Goal: Find specific page/section: Find specific page/section

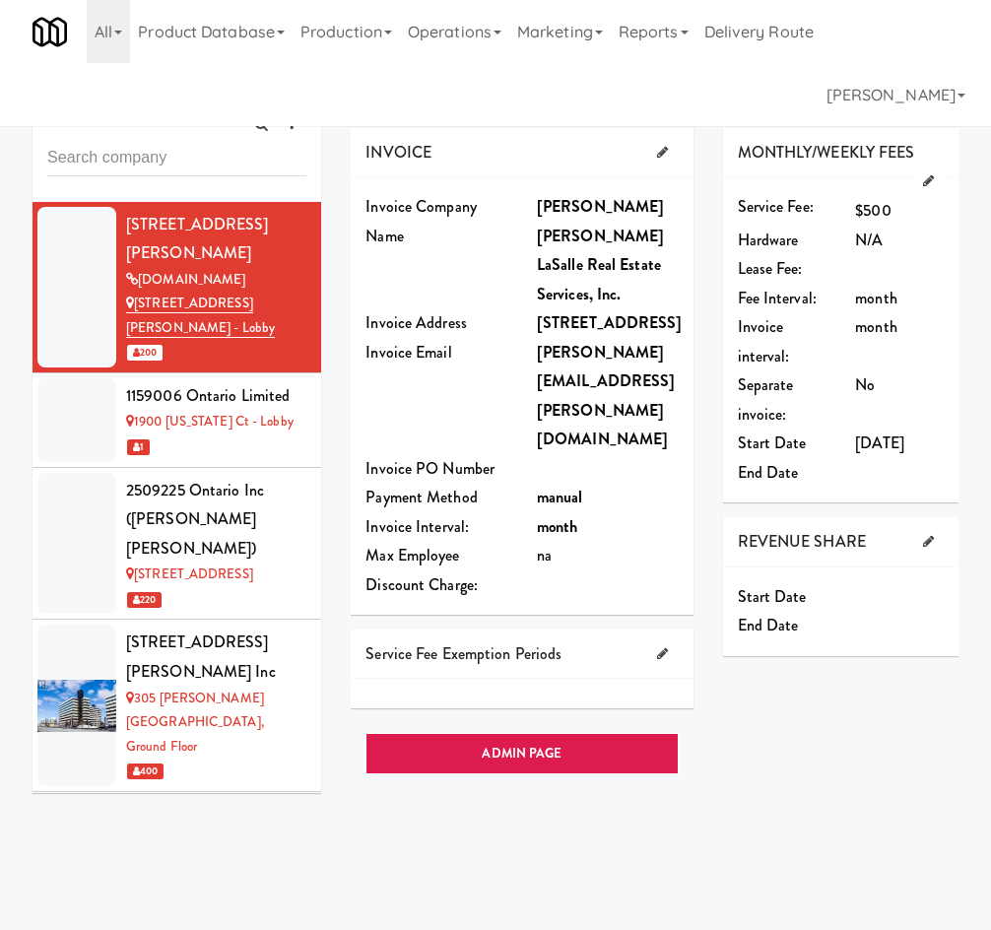
drag, startPoint x: 464, startPoint y: 842, endPoint x: 370, endPoint y: 467, distance: 386.8
click at [453, 821] on div "INVOICE Invoice Company Name Jones Lang LaSalle Real Estate Services, Inc. Invo…" at bounding box center [655, 497] width 608 height 739
click at [104, 160] on input "text" at bounding box center [176, 158] width 259 height 36
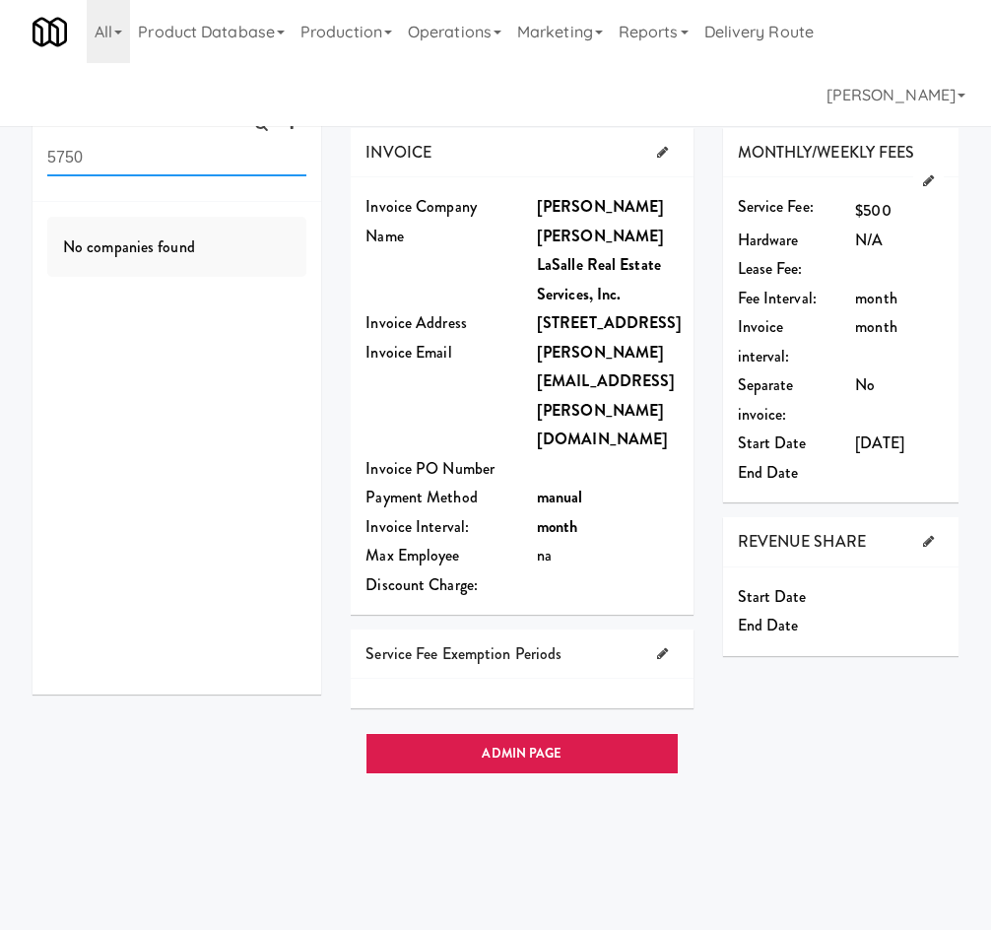
click at [150, 161] on input "5750" at bounding box center [176, 158] width 259 height 36
click at [149, 161] on input "expl" at bounding box center [176, 158] width 259 height 36
click at [148, 161] on input "expl" at bounding box center [176, 158] width 259 height 36
type input "crown"
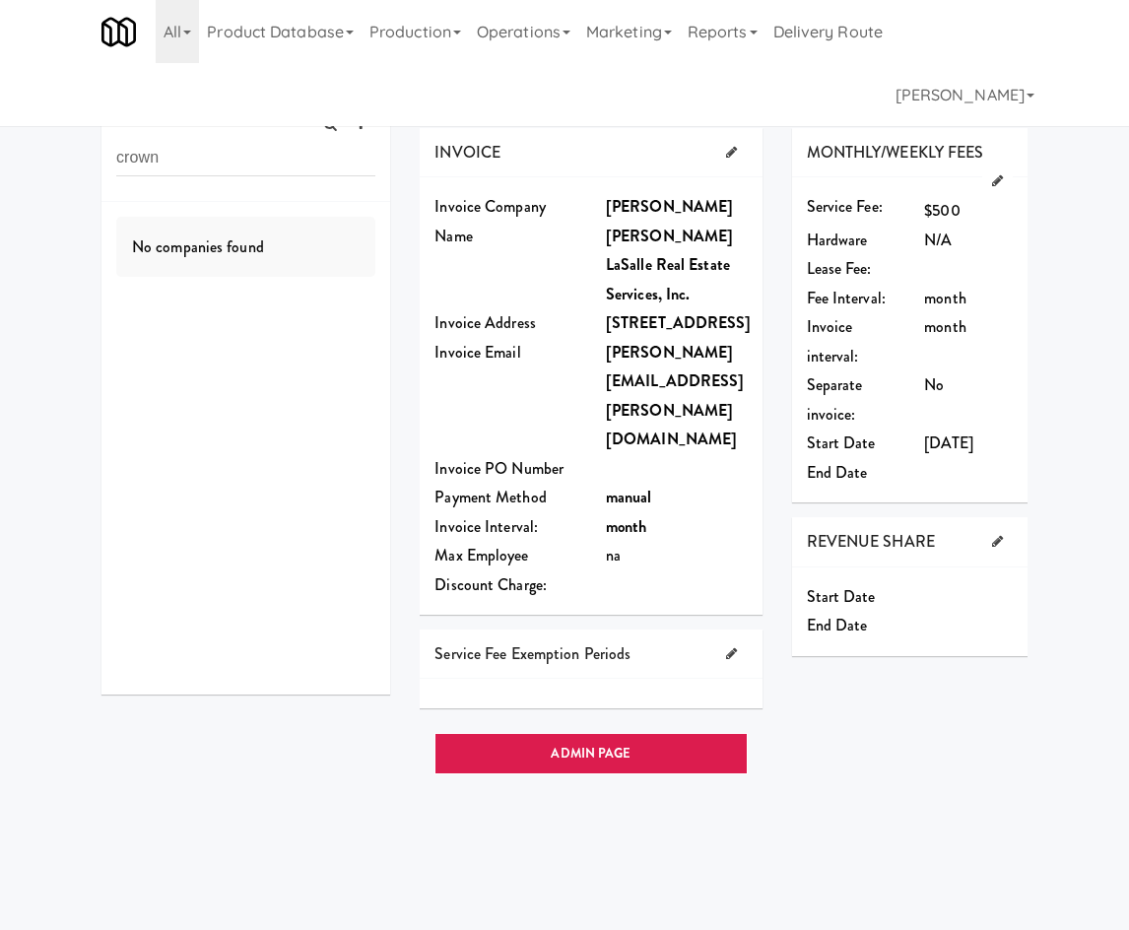
drag, startPoint x: 171, startPoint y: 37, endPoint x: 181, endPoint y: 80, distance: 43.5
click at [170, 40] on link "All" at bounding box center [177, 31] width 43 height 63
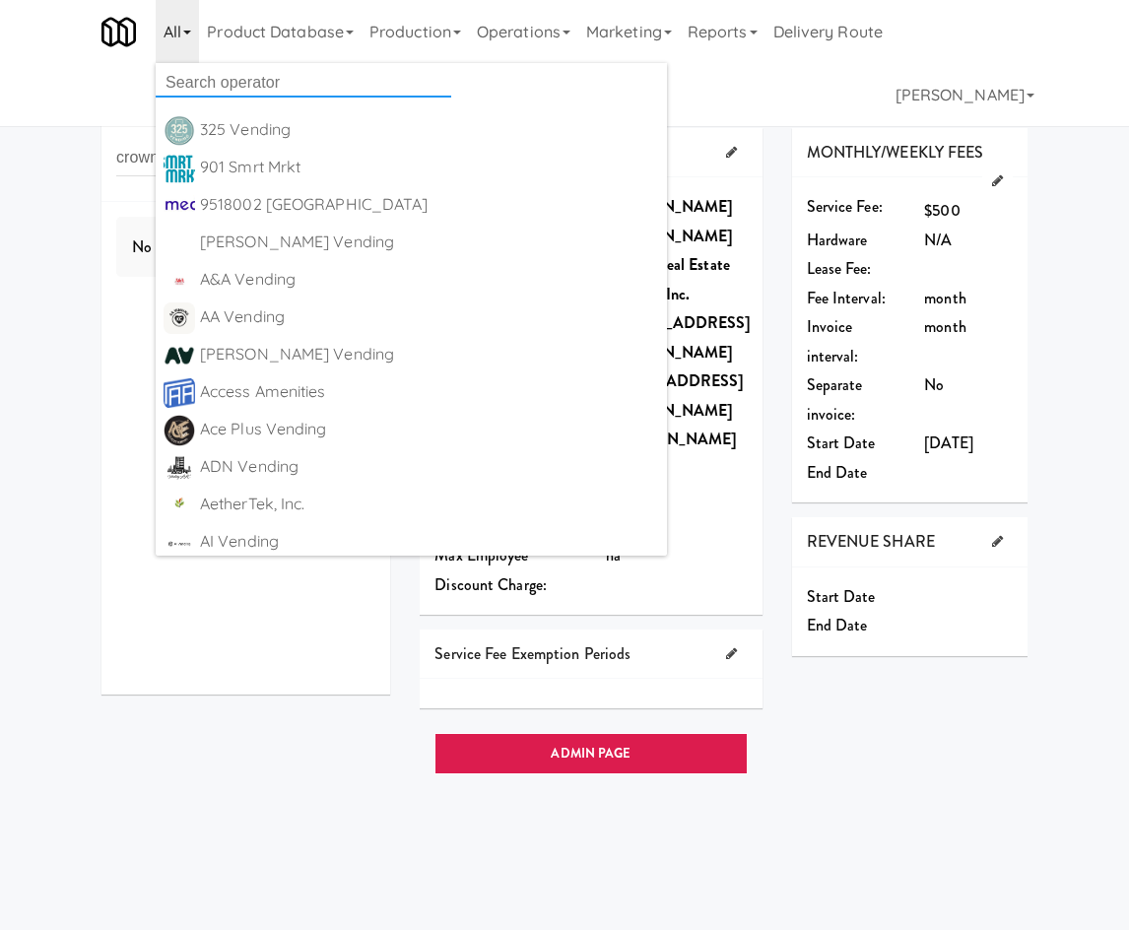
click at [210, 82] on input "text" at bounding box center [304, 83] width 296 height 30
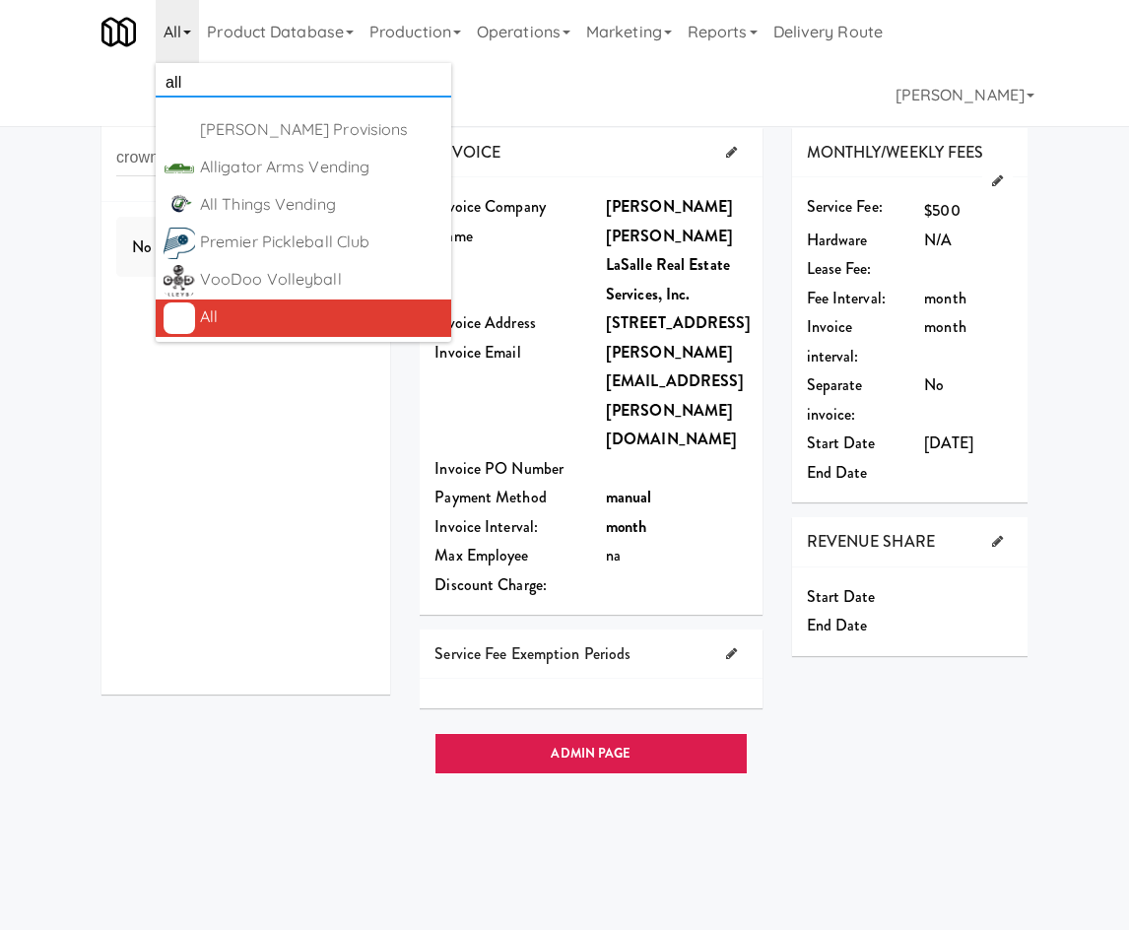
type input "all"
click at [341, 321] on div "All" at bounding box center [321, 317] width 243 height 30
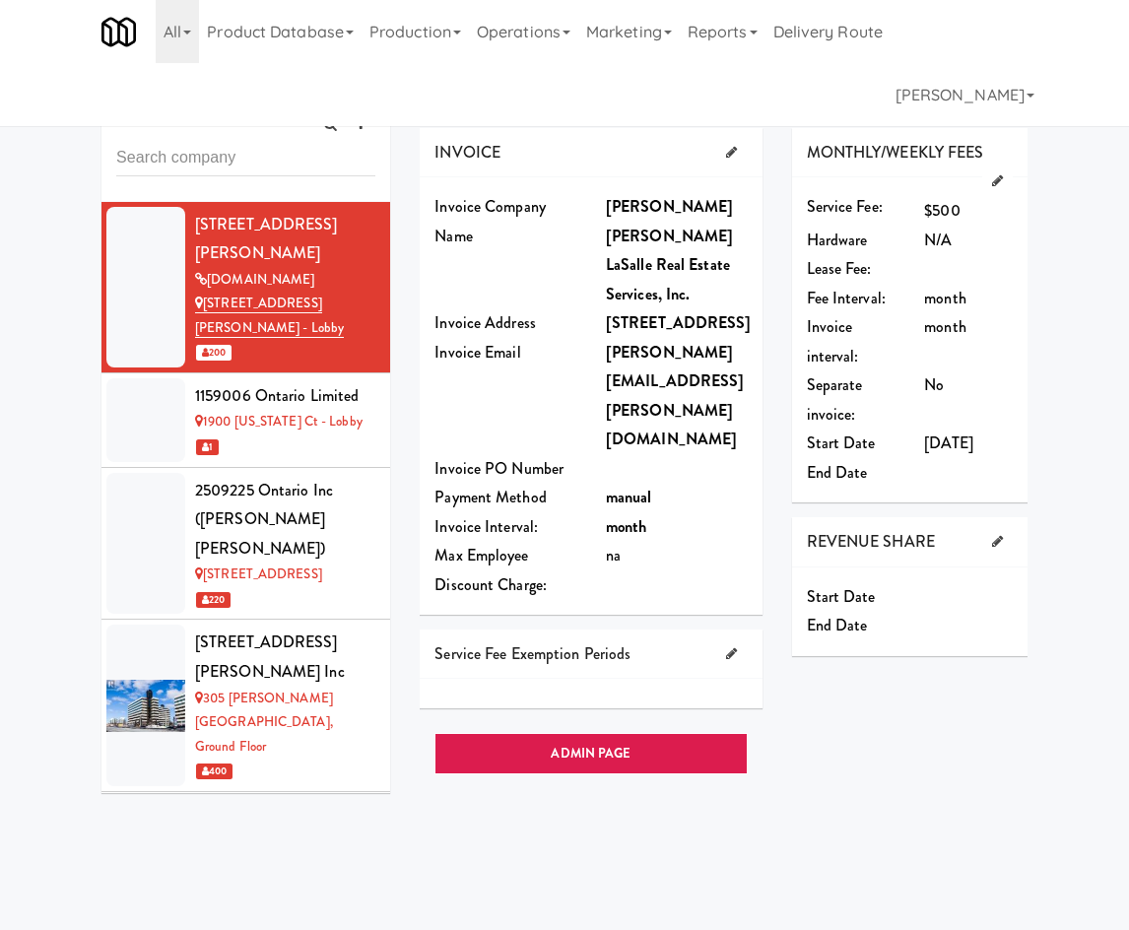
click at [166, 161] on input "text" at bounding box center [245, 158] width 259 height 36
click at [578, 15] on link "Operations" at bounding box center [523, 31] width 109 height 63
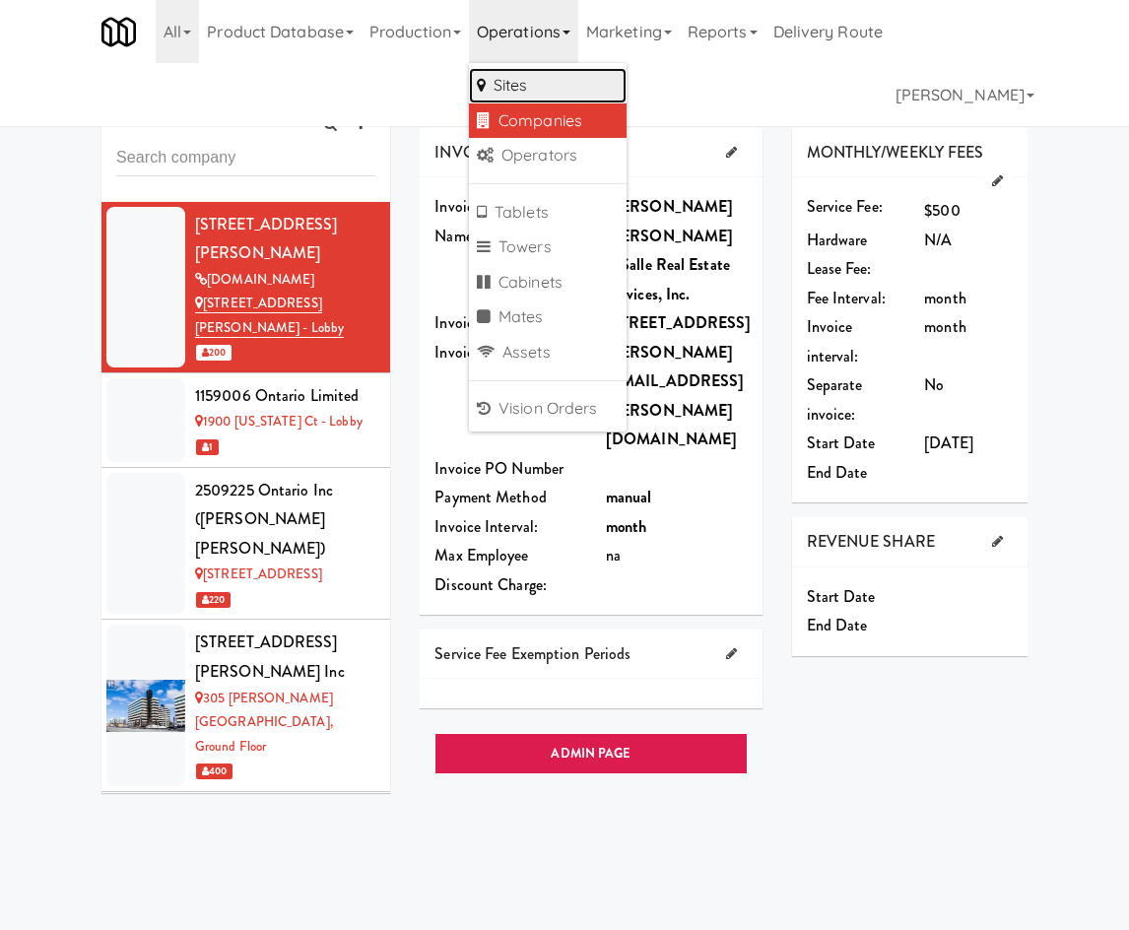
click at [562, 86] on link "Sites" at bounding box center [548, 85] width 158 height 35
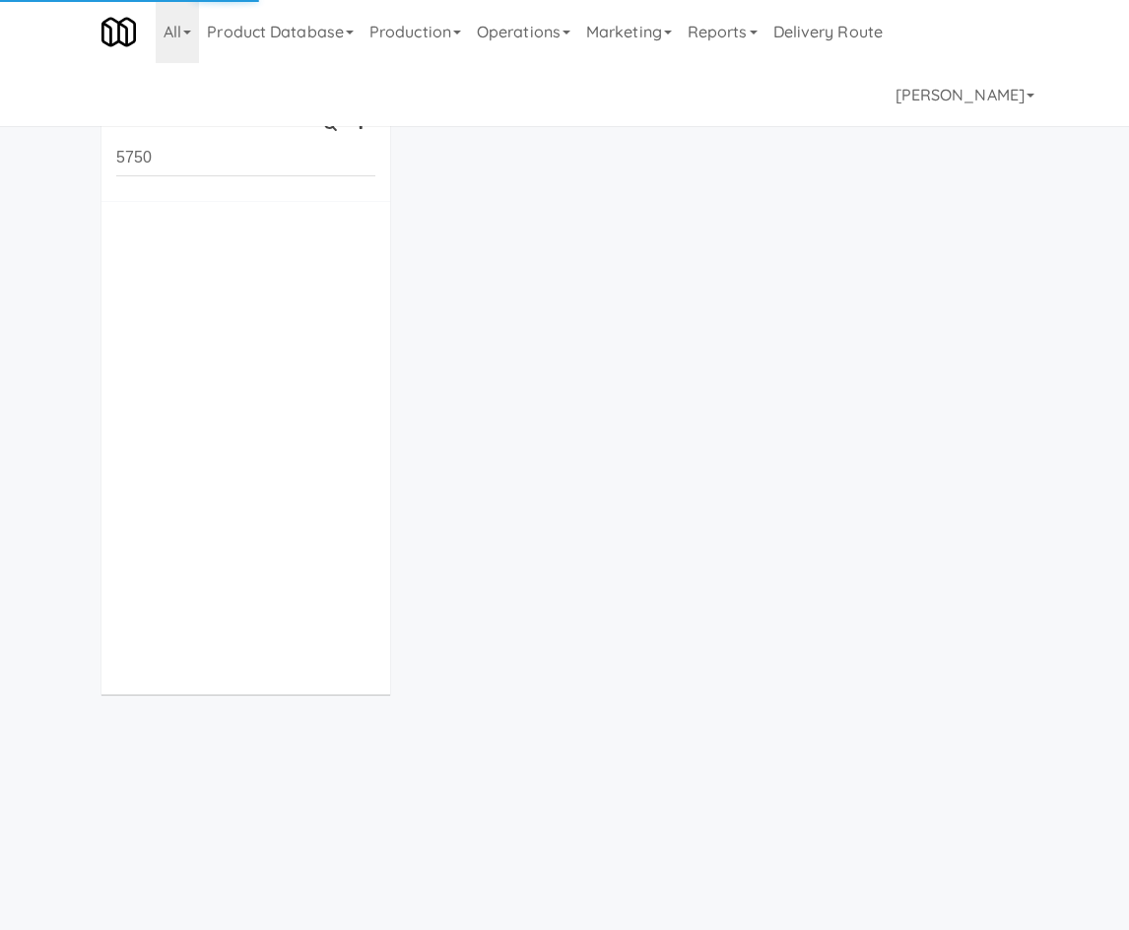
type input "5750"
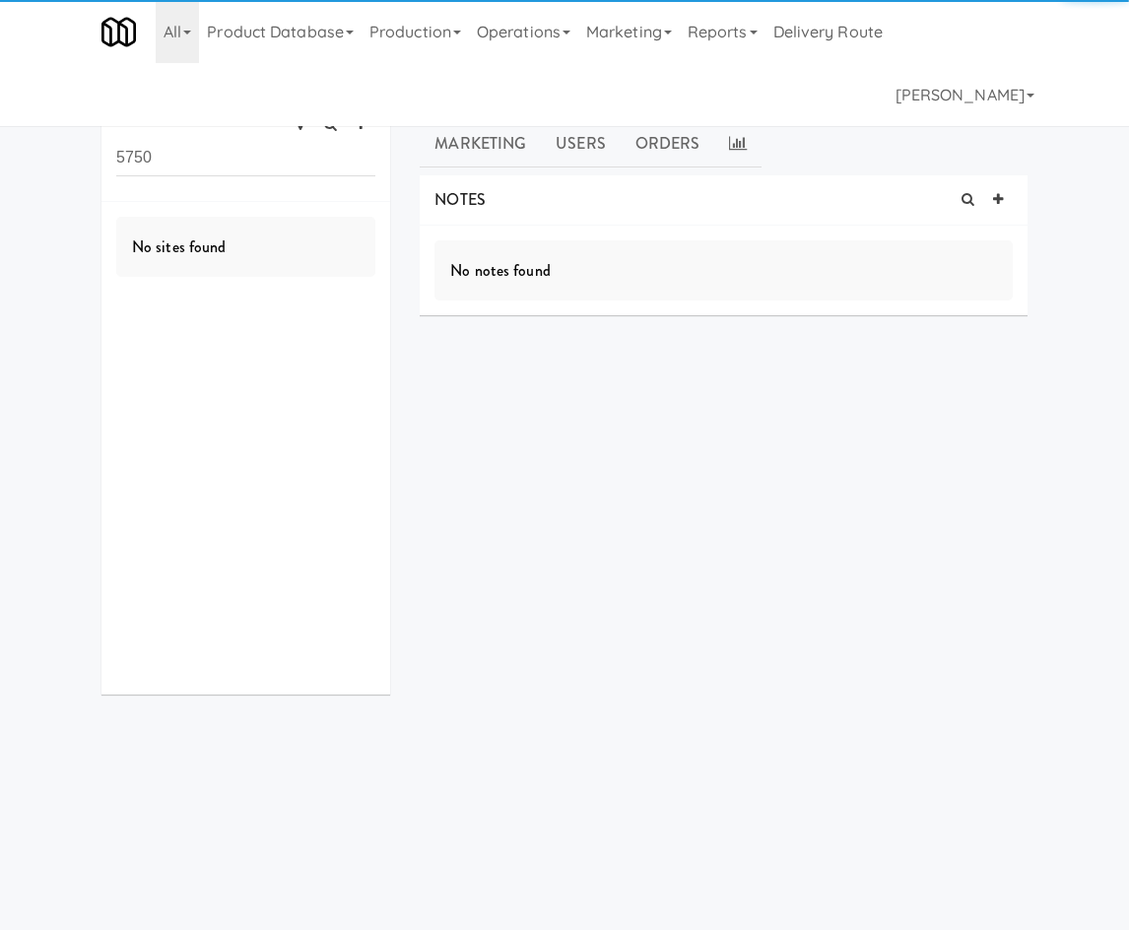
click at [208, 169] on input "5750" at bounding box center [245, 158] width 259 height 36
click at [184, 38] on link "All" at bounding box center [177, 31] width 43 height 63
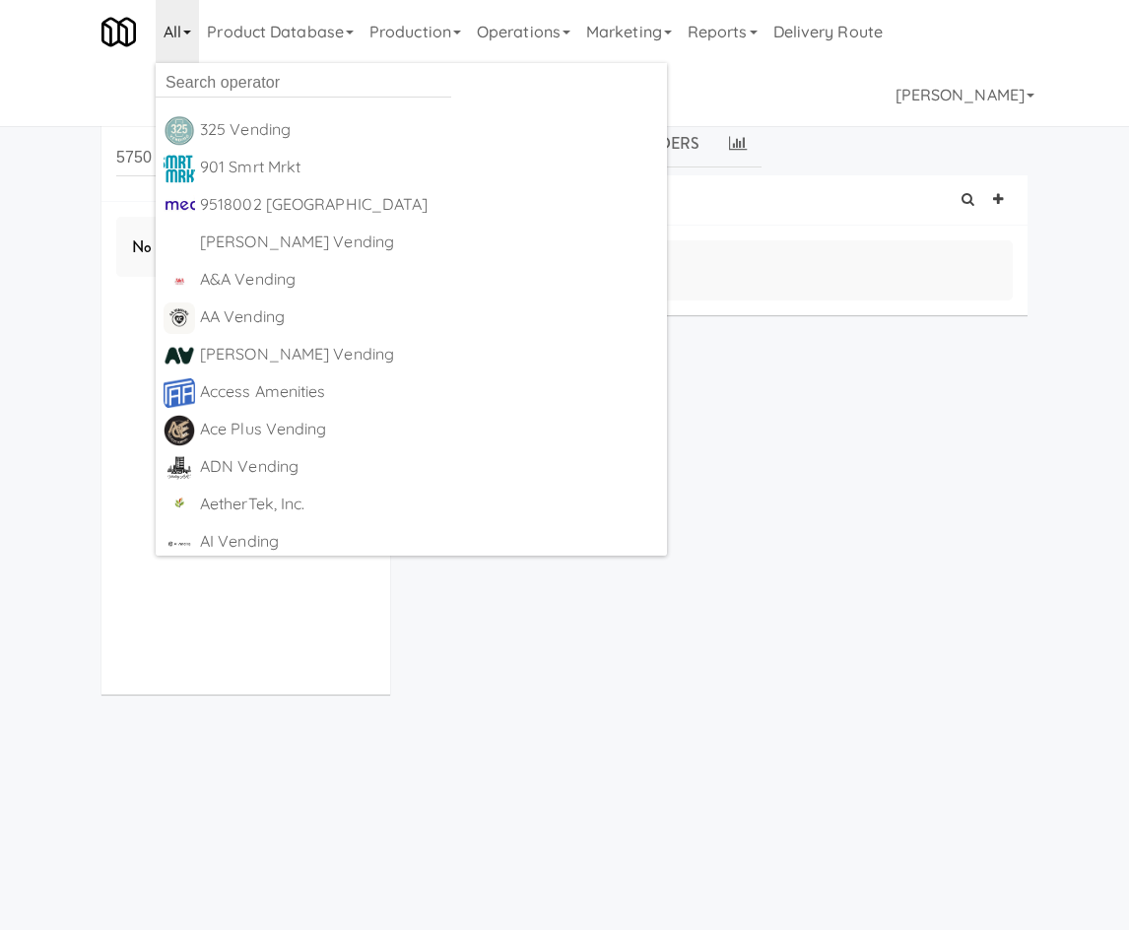
drag, startPoint x: 182, startPoint y: 64, endPoint x: 197, endPoint y: 91, distance: 30.4
click at [188, 71] on ul "325 Vending https://fridge.kitchenmate.com/companies/7e9a7975-249f-4df9-96d4-e0…" at bounding box center [411, 309] width 511 height 493
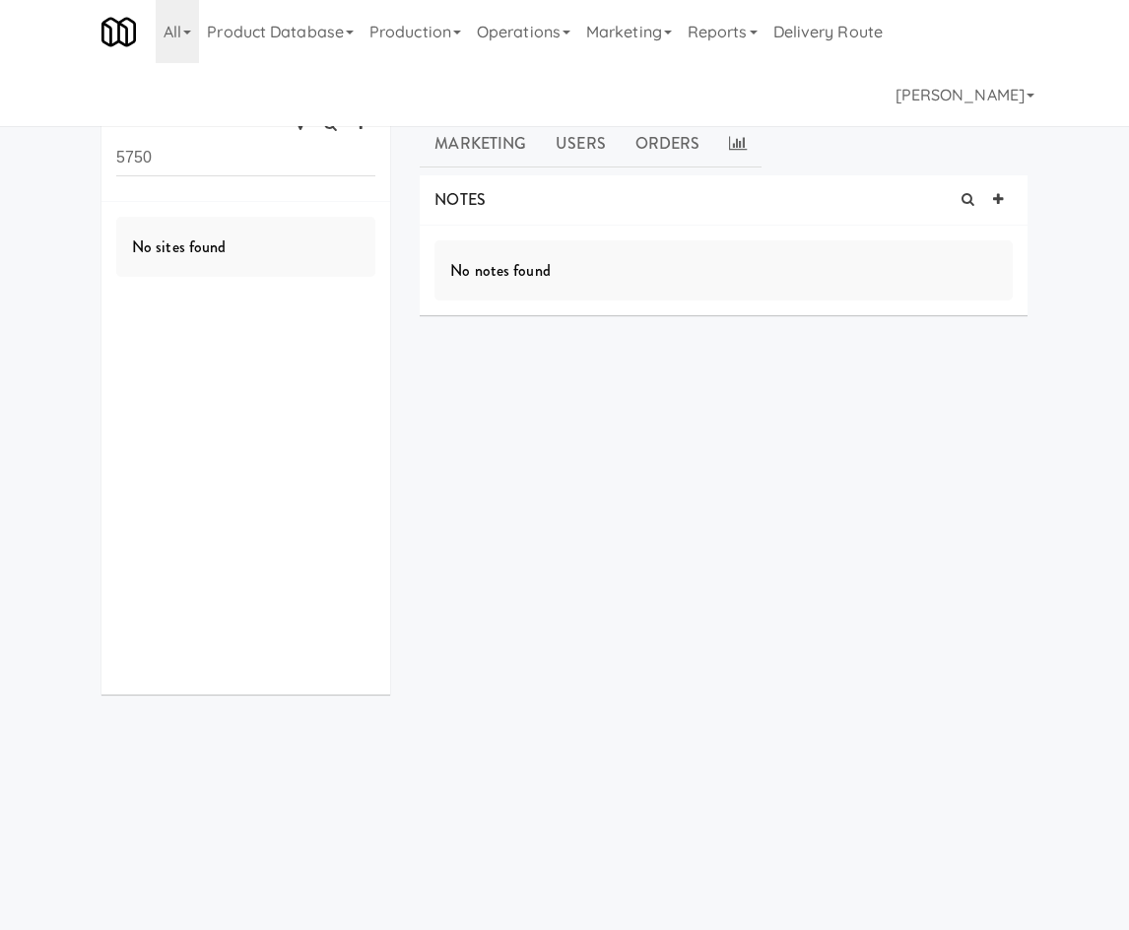
click at [198, 95] on link "active" at bounding box center [209, 98] width 45 height 25
click at [184, 44] on link "All" at bounding box center [177, 31] width 43 height 63
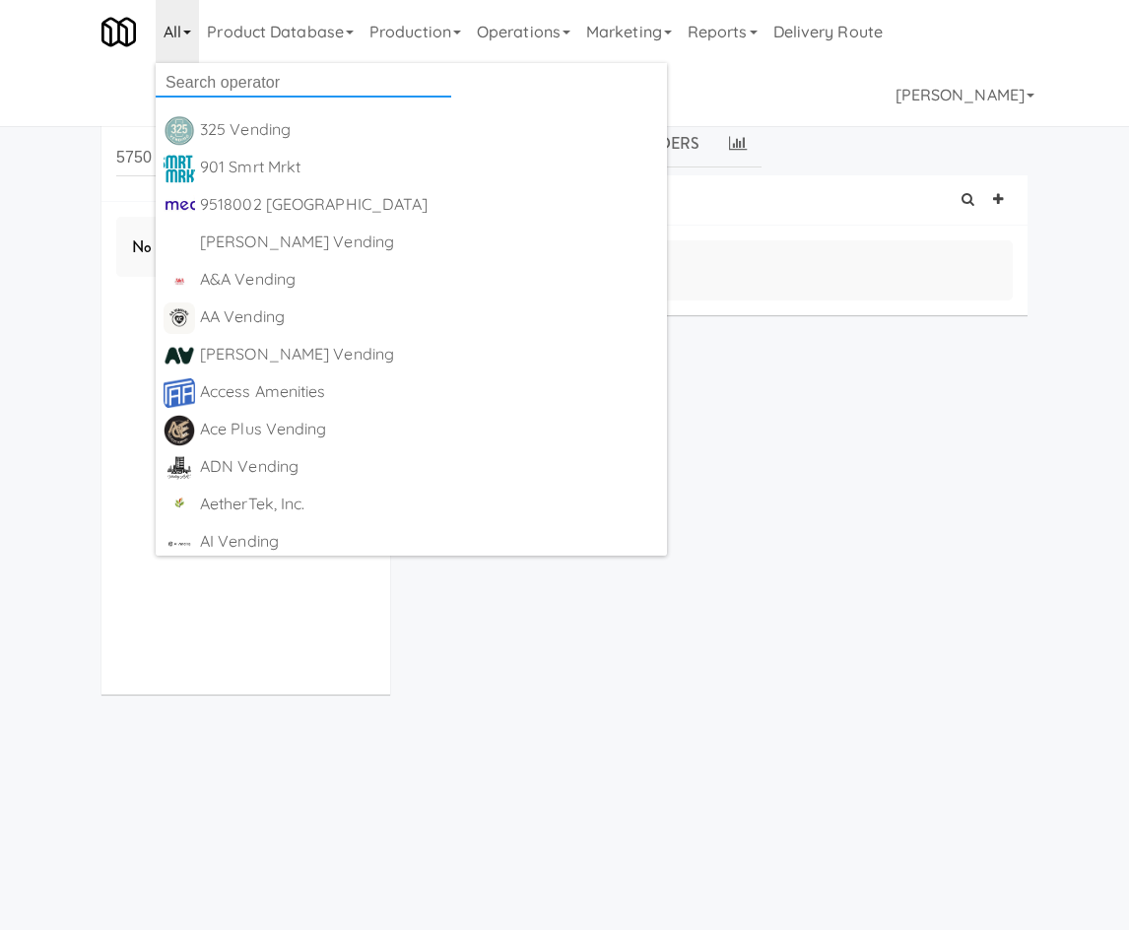
click at [199, 78] on input "text" at bounding box center [304, 83] width 296 height 30
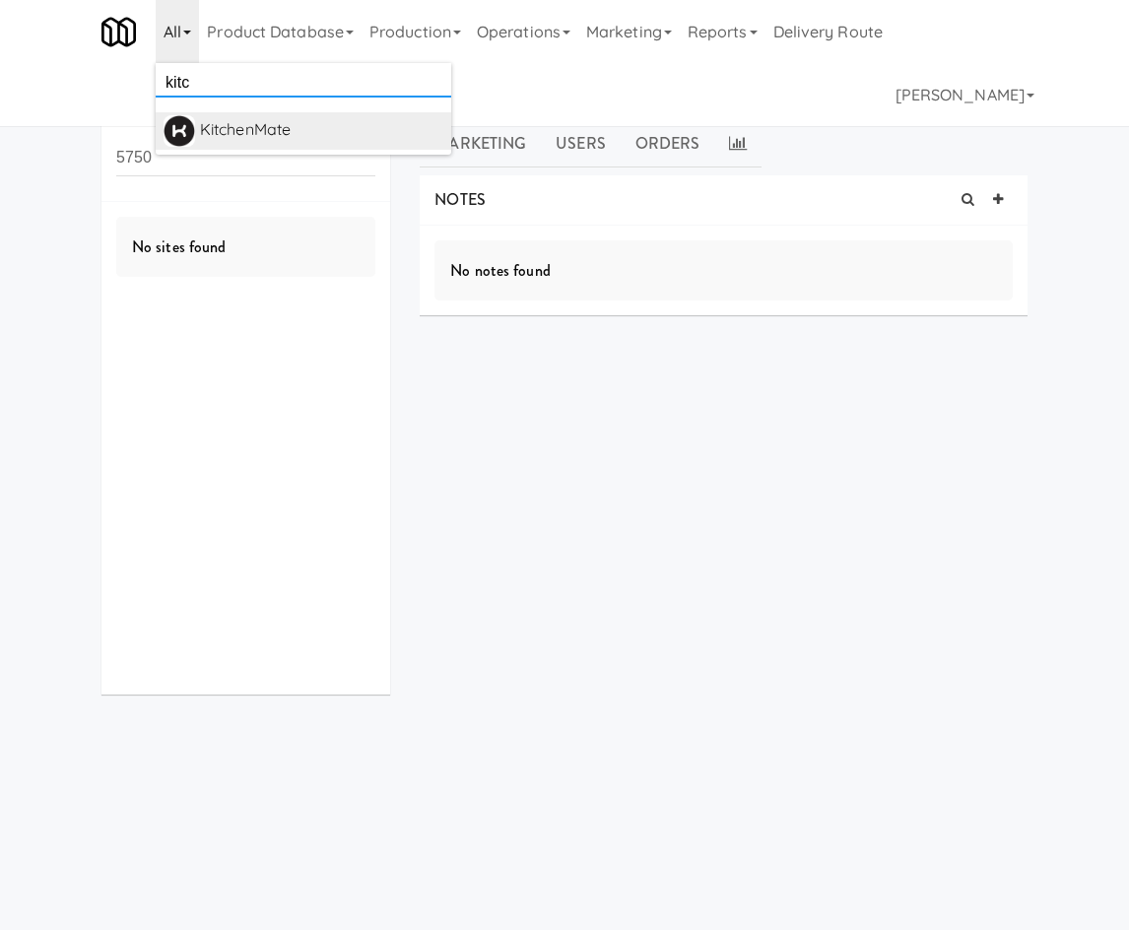
type input "kitc"
click at [232, 131] on div "KitchenMate" at bounding box center [321, 130] width 243 height 30
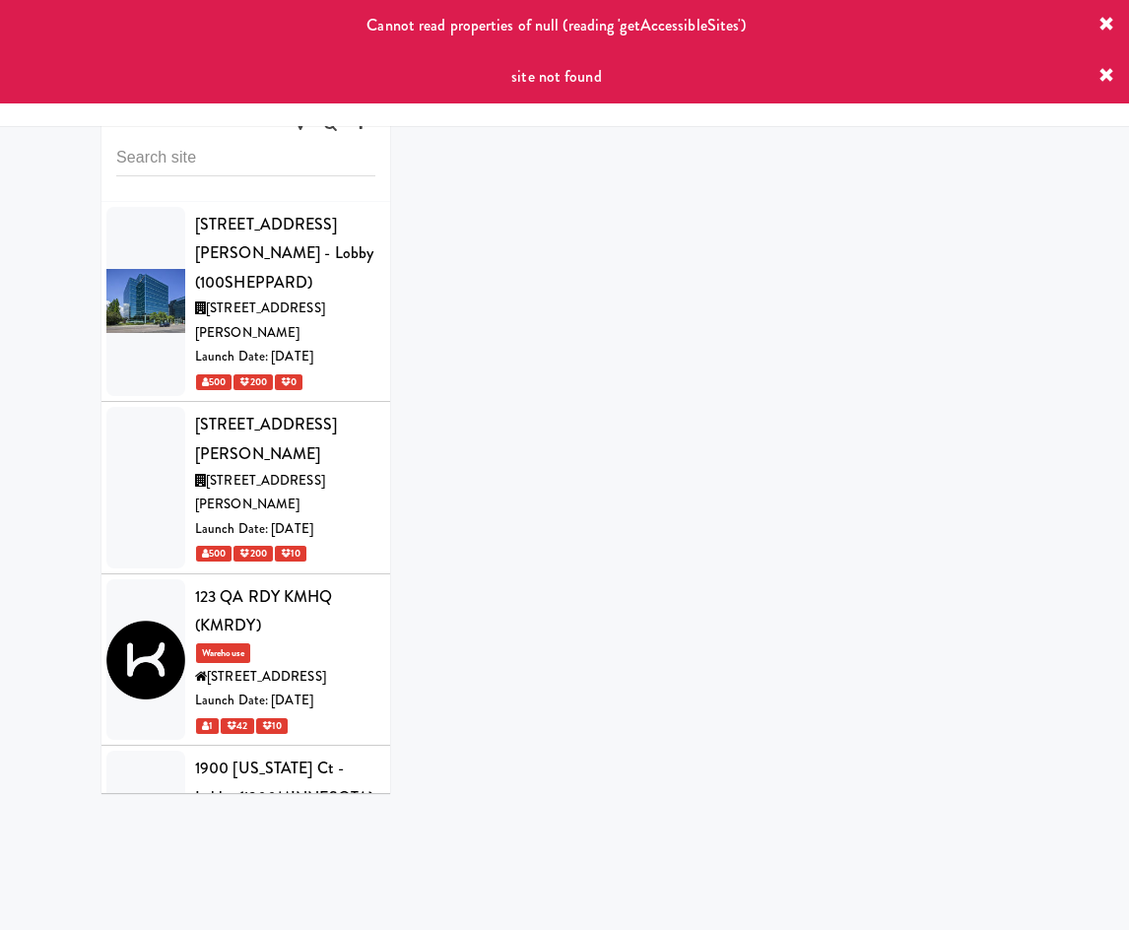
drag, startPoint x: 1106, startPoint y: 29, endPoint x: 1106, endPoint y: 46, distance: 17.7
click at [1106, 28] on icon at bounding box center [1106, 25] width 16 height 16
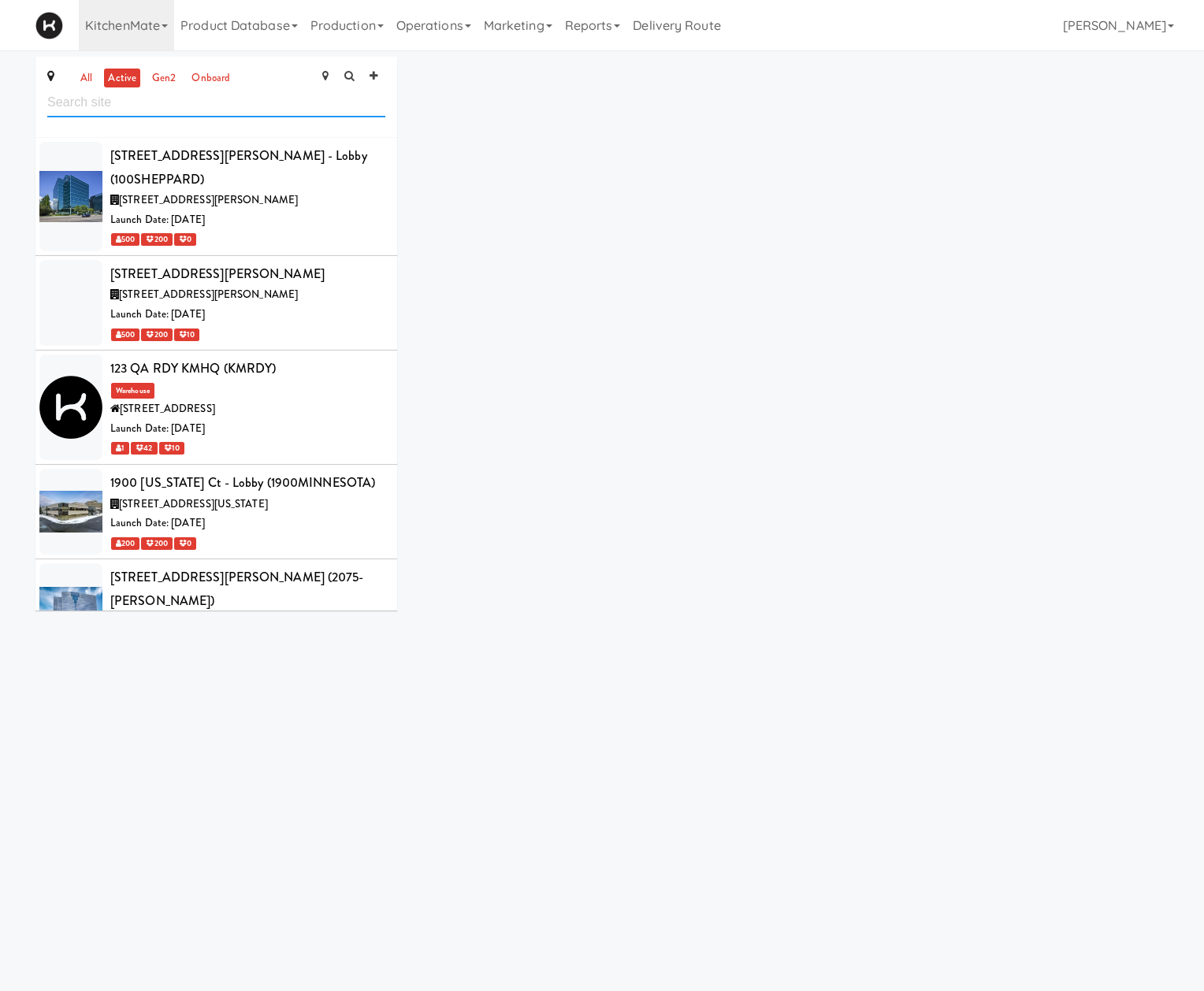
click at [178, 98] on input "text" at bounding box center [216, 102] width 338 height 29
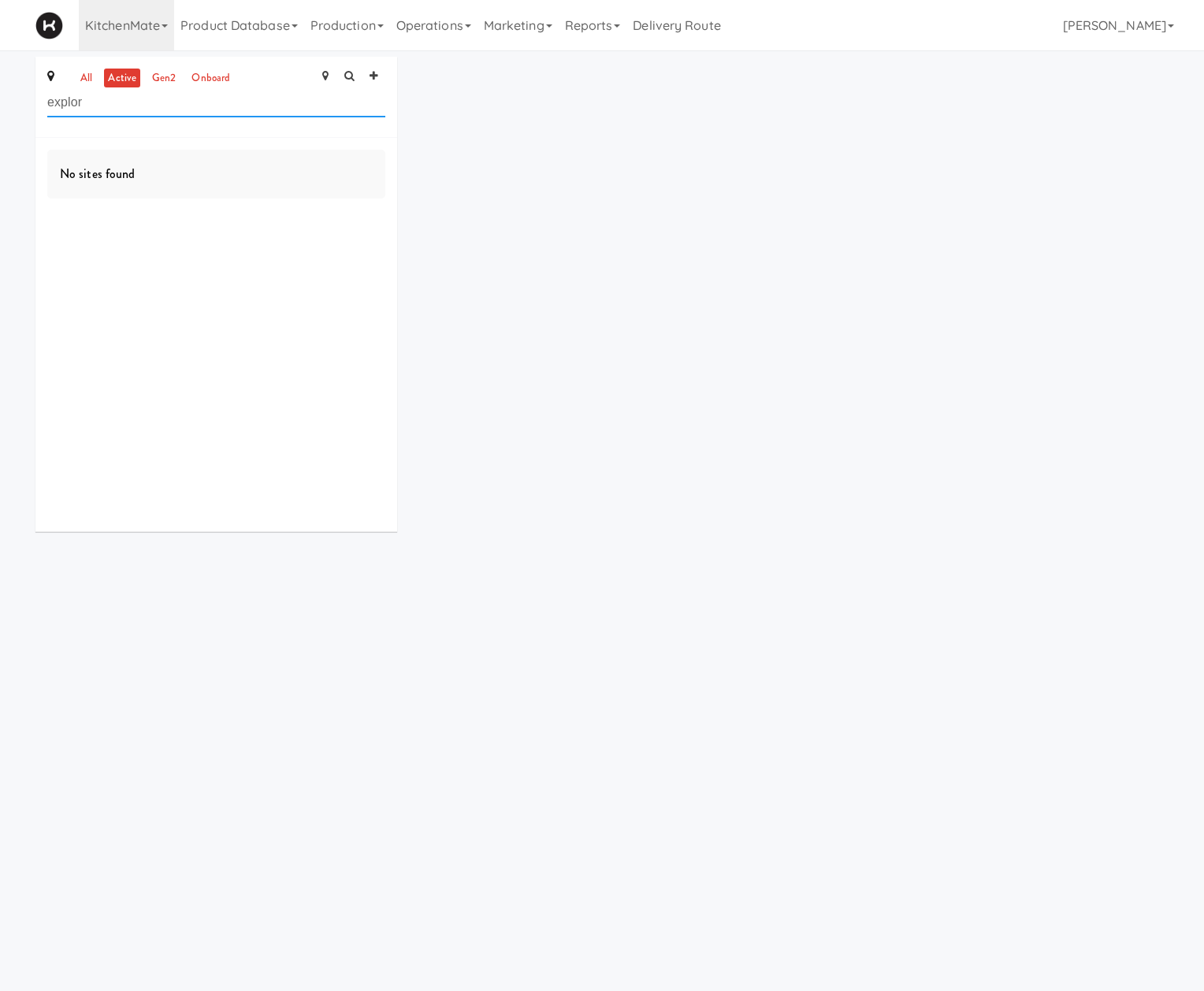
click at [148, 89] on input "explor" at bounding box center [216, 102] width 338 height 29
type input "5750"
click at [74, 65] on div "all active gen2 onboard 5750" at bounding box center [216, 97] width 362 height 81
click at [80, 78] on link "all" at bounding box center [86, 78] width 20 height 20
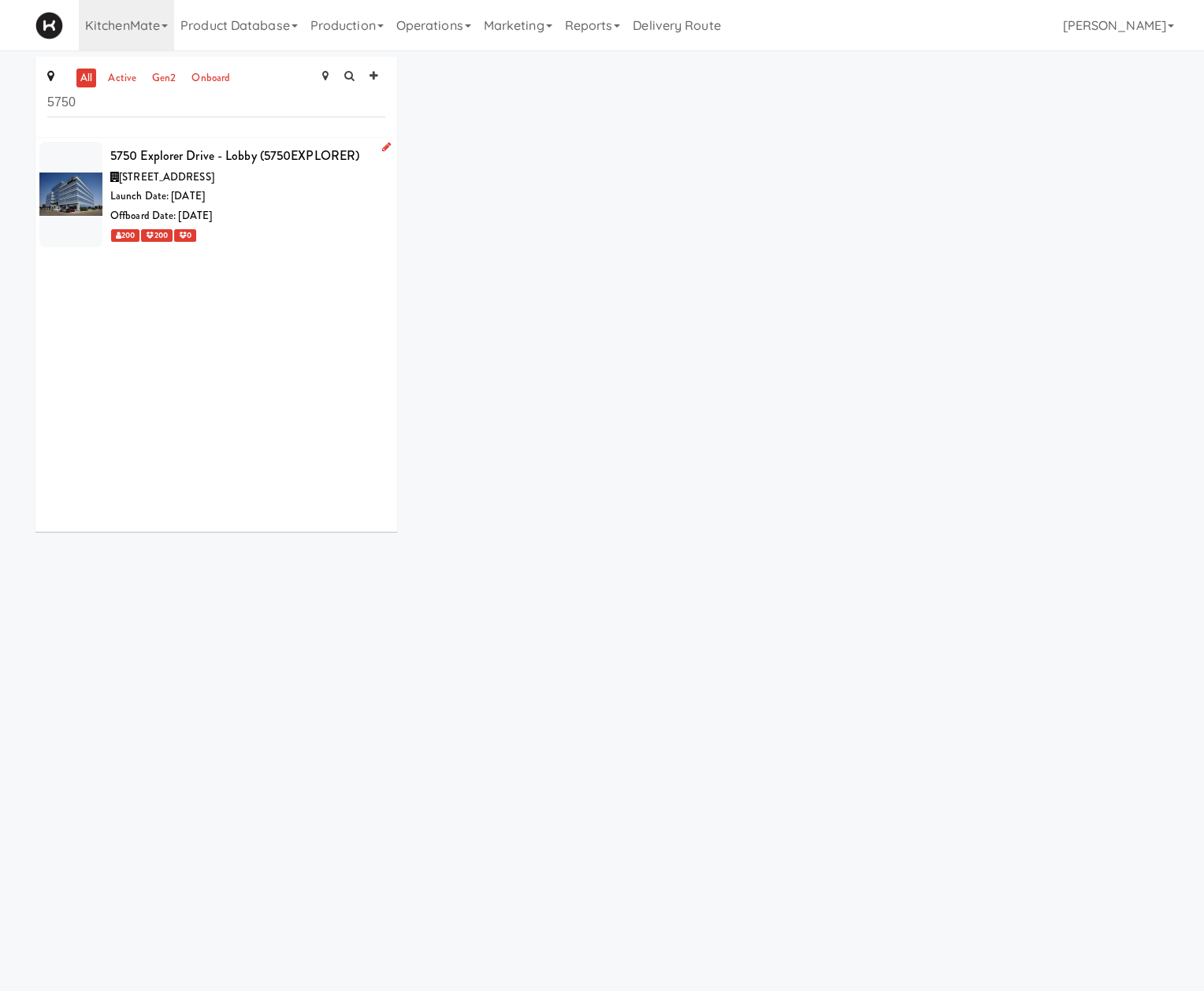
click at [214, 178] on span "5750 Explorer Dr, Mississauga ON" at bounding box center [166, 177] width 95 height 15
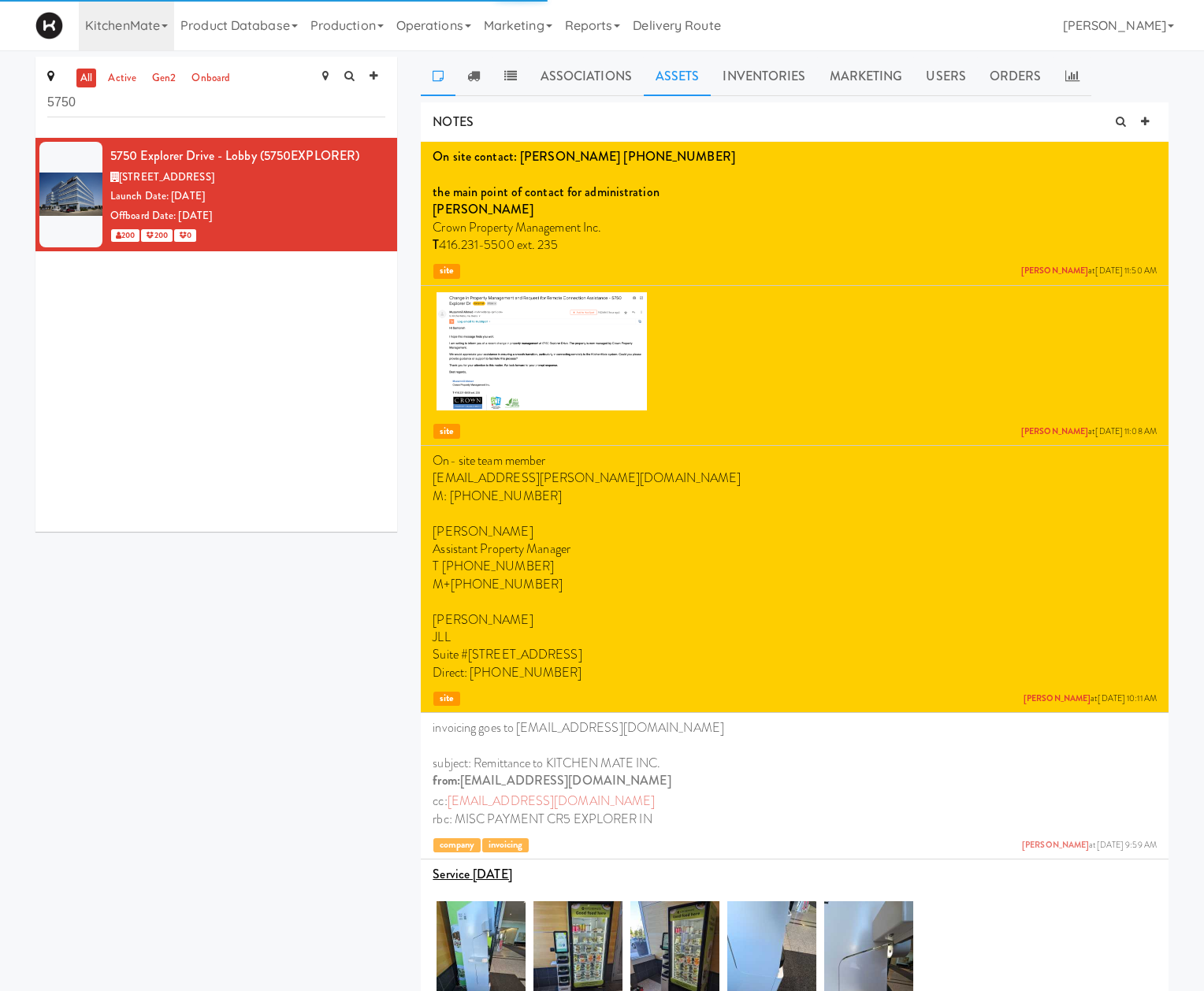
click at [665, 78] on link "Assets" at bounding box center [678, 76] width 68 height 39
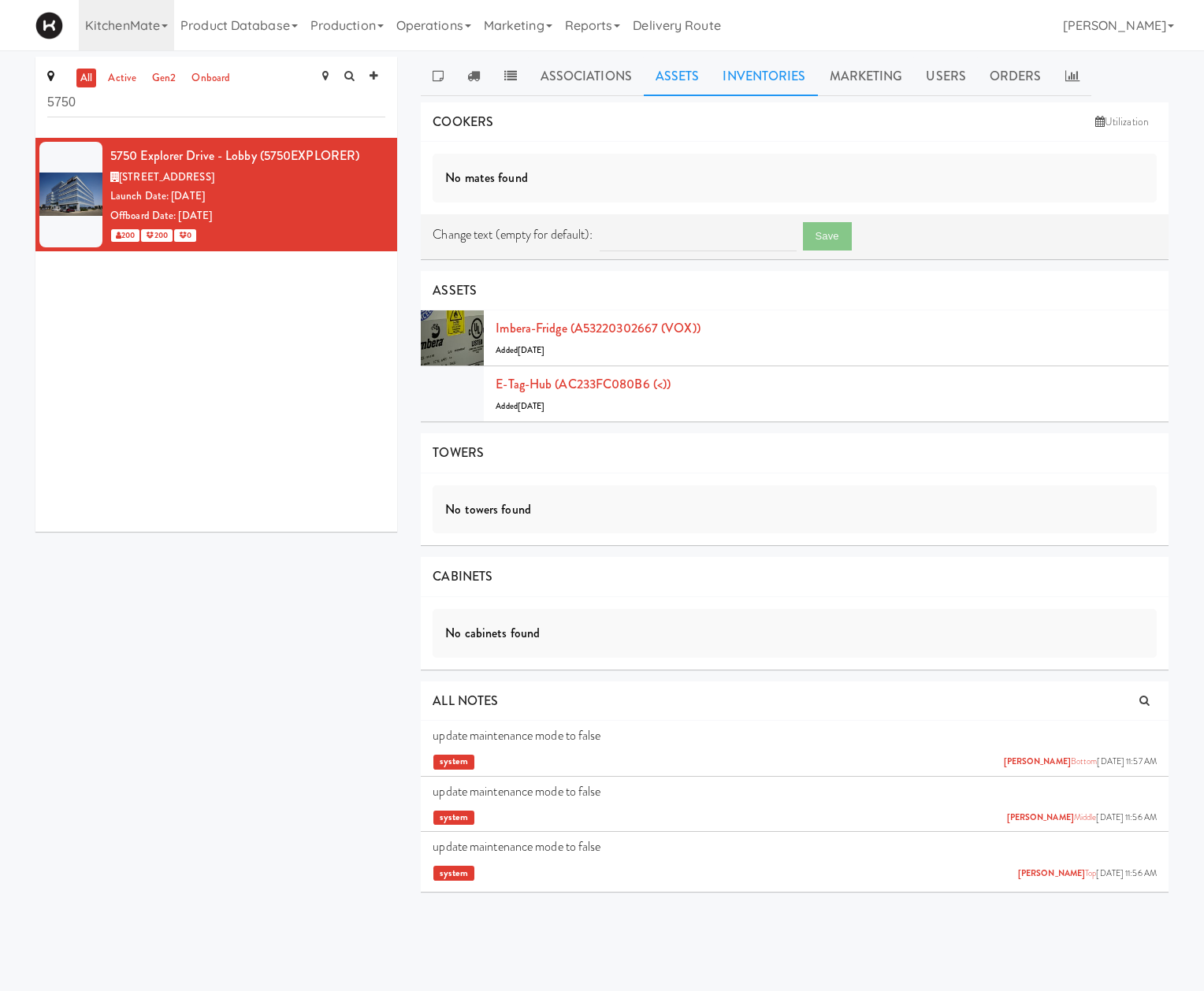
click at [749, 82] on link "Inventories" at bounding box center [763, 76] width 106 height 39
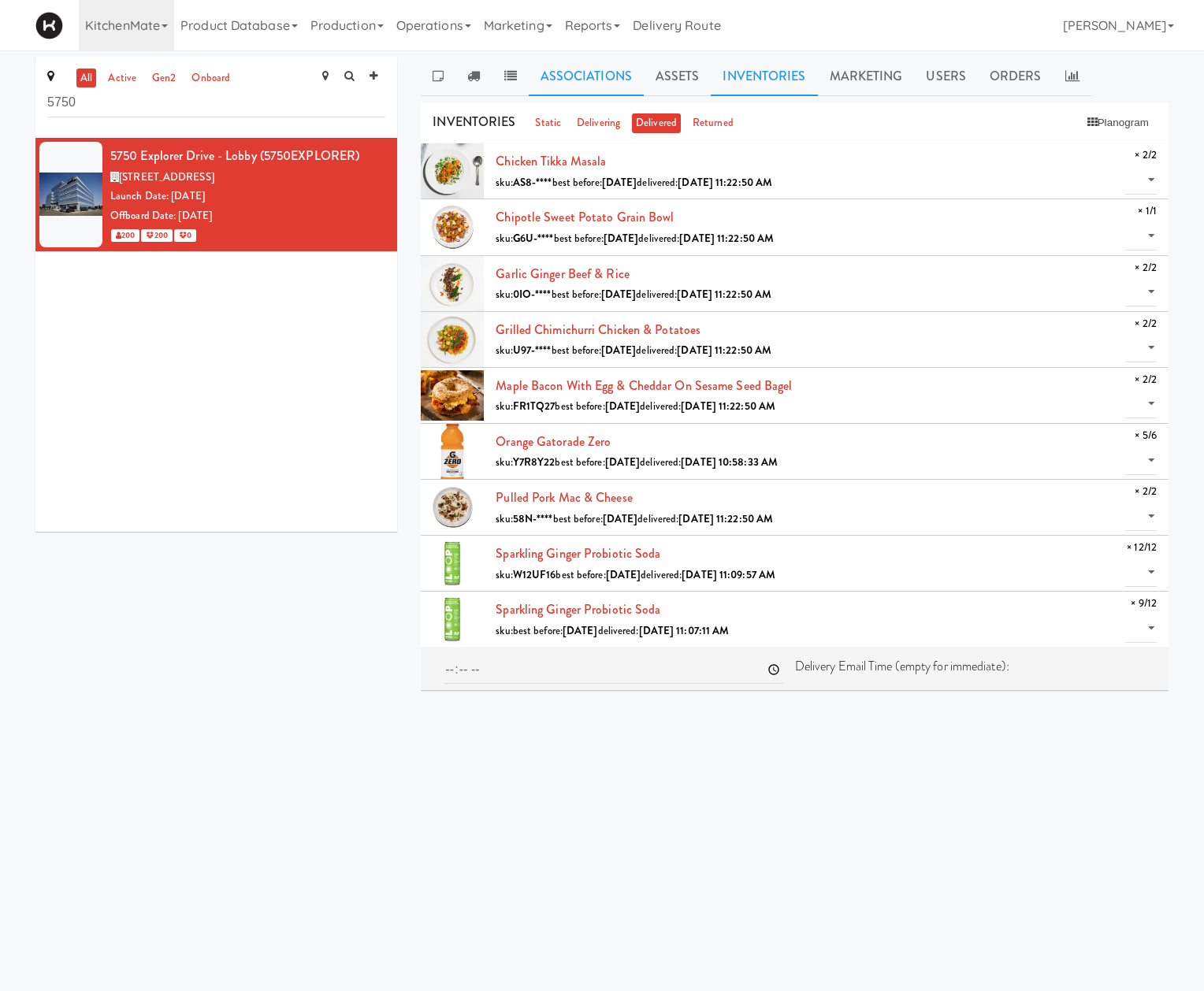
click at [638, 58] on link "Associations" at bounding box center [586, 76] width 115 height 39
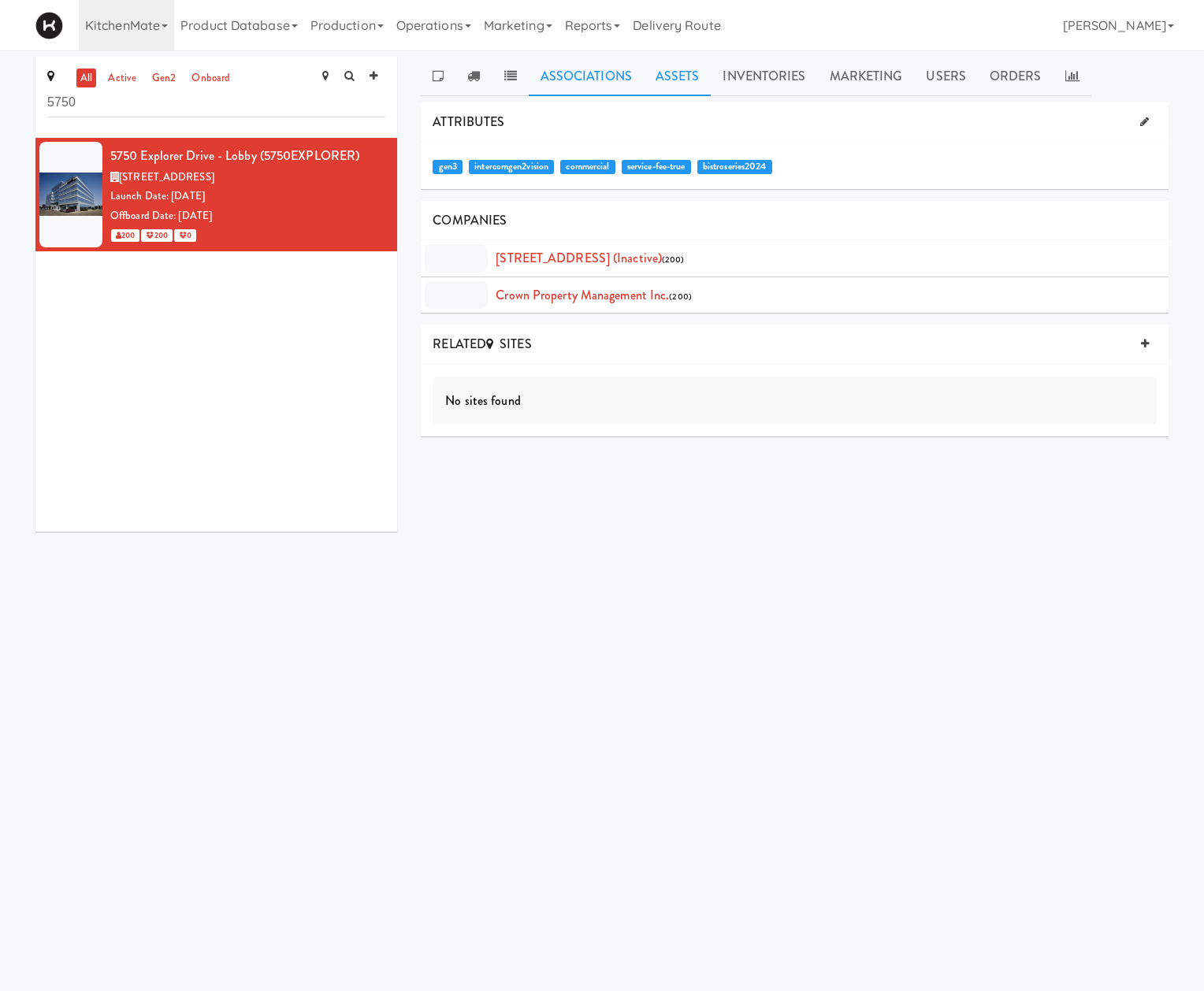
click at [684, 76] on link "Assets" at bounding box center [678, 76] width 68 height 39
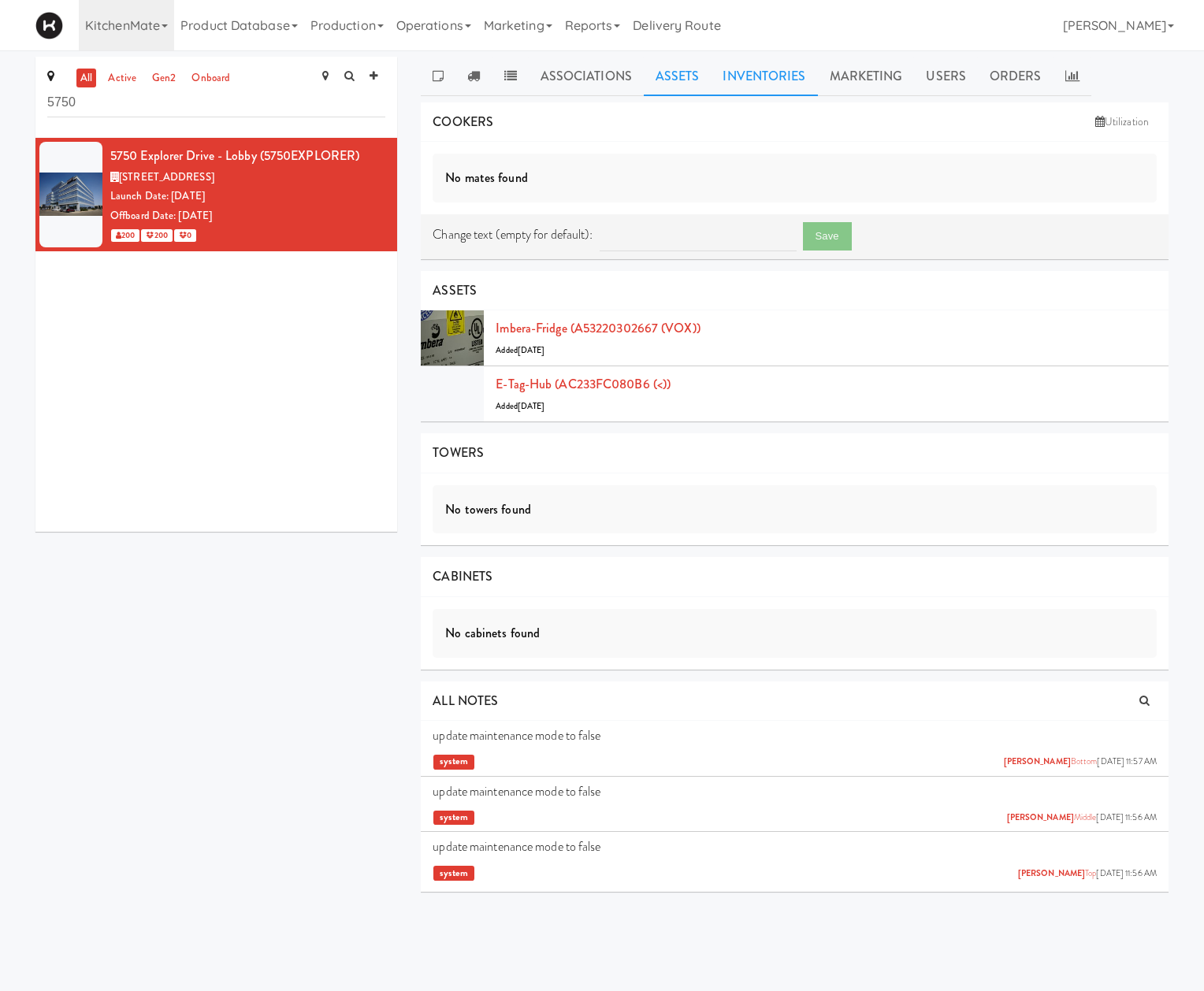
click at [762, 92] on link "Inventories" at bounding box center [763, 76] width 106 height 39
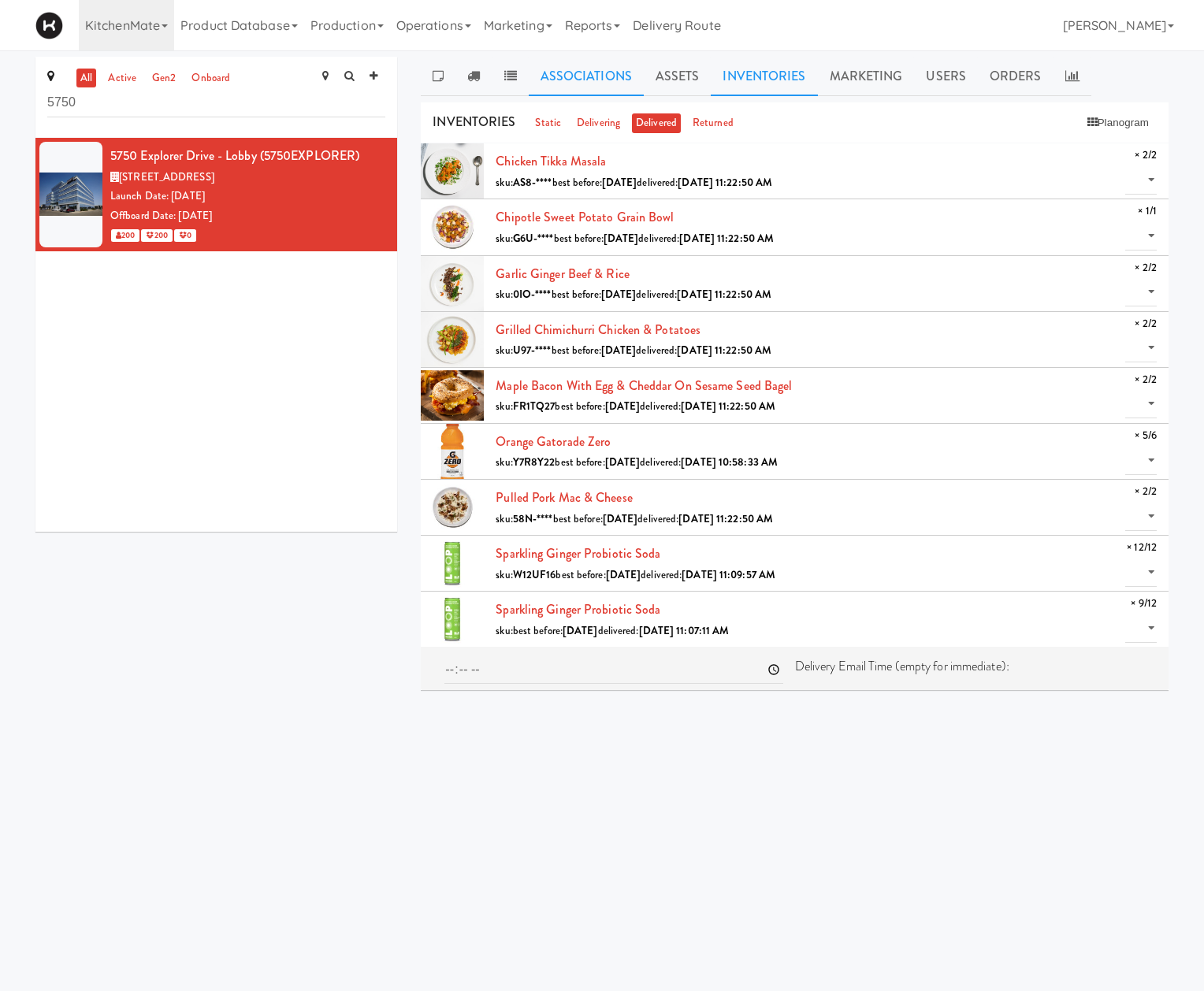
click at [596, 82] on link "Associations" at bounding box center [586, 76] width 115 height 39
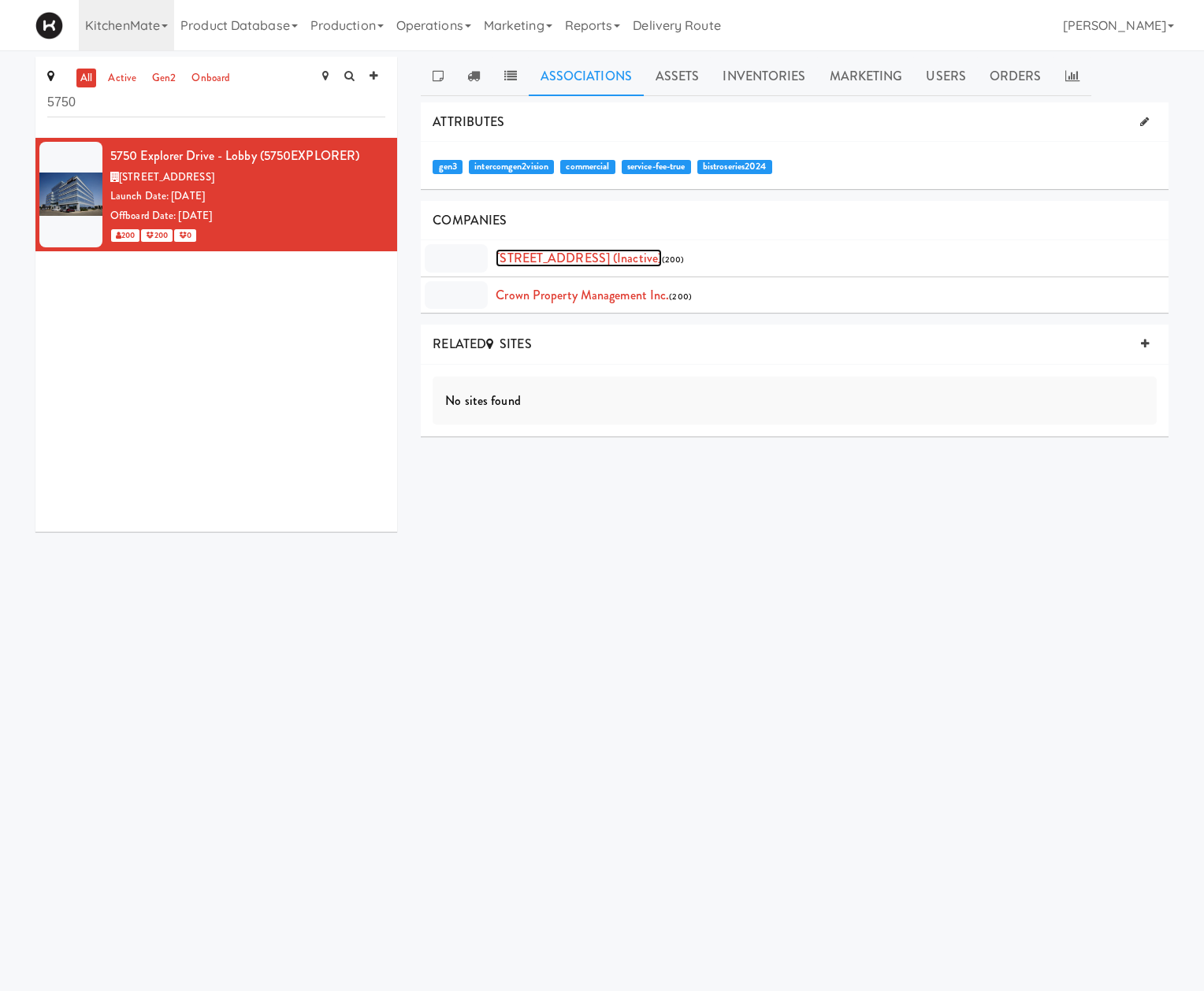
click at [570, 258] on link "5750 Explorer Drive (inactive)" at bounding box center [579, 258] width 166 height 18
click at [567, 302] on link "Crown Property Management Inc." at bounding box center [582, 295] width 174 height 18
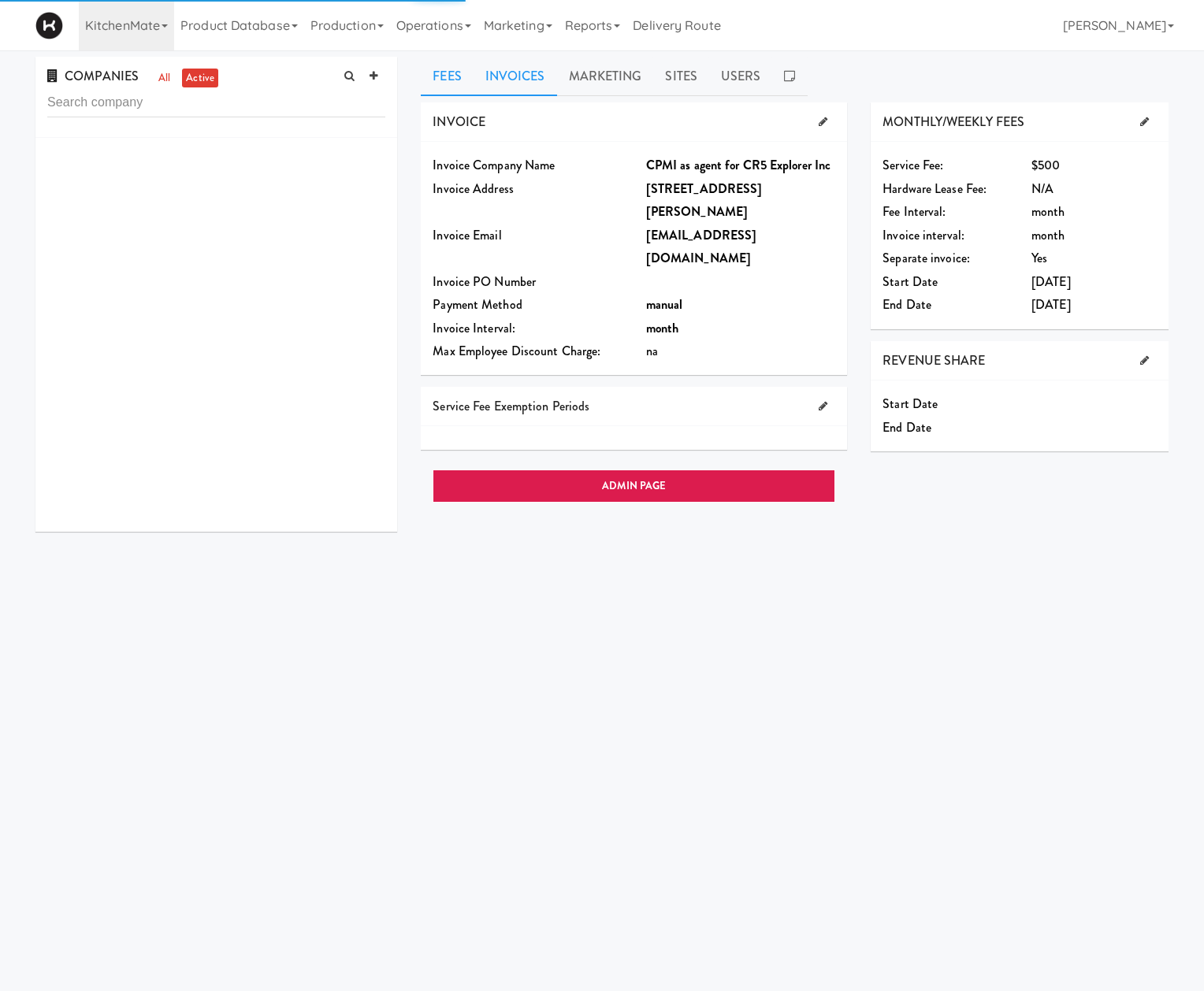
click at [517, 80] on link "Invoices" at bounding box center [515, 76] width 83 height 39
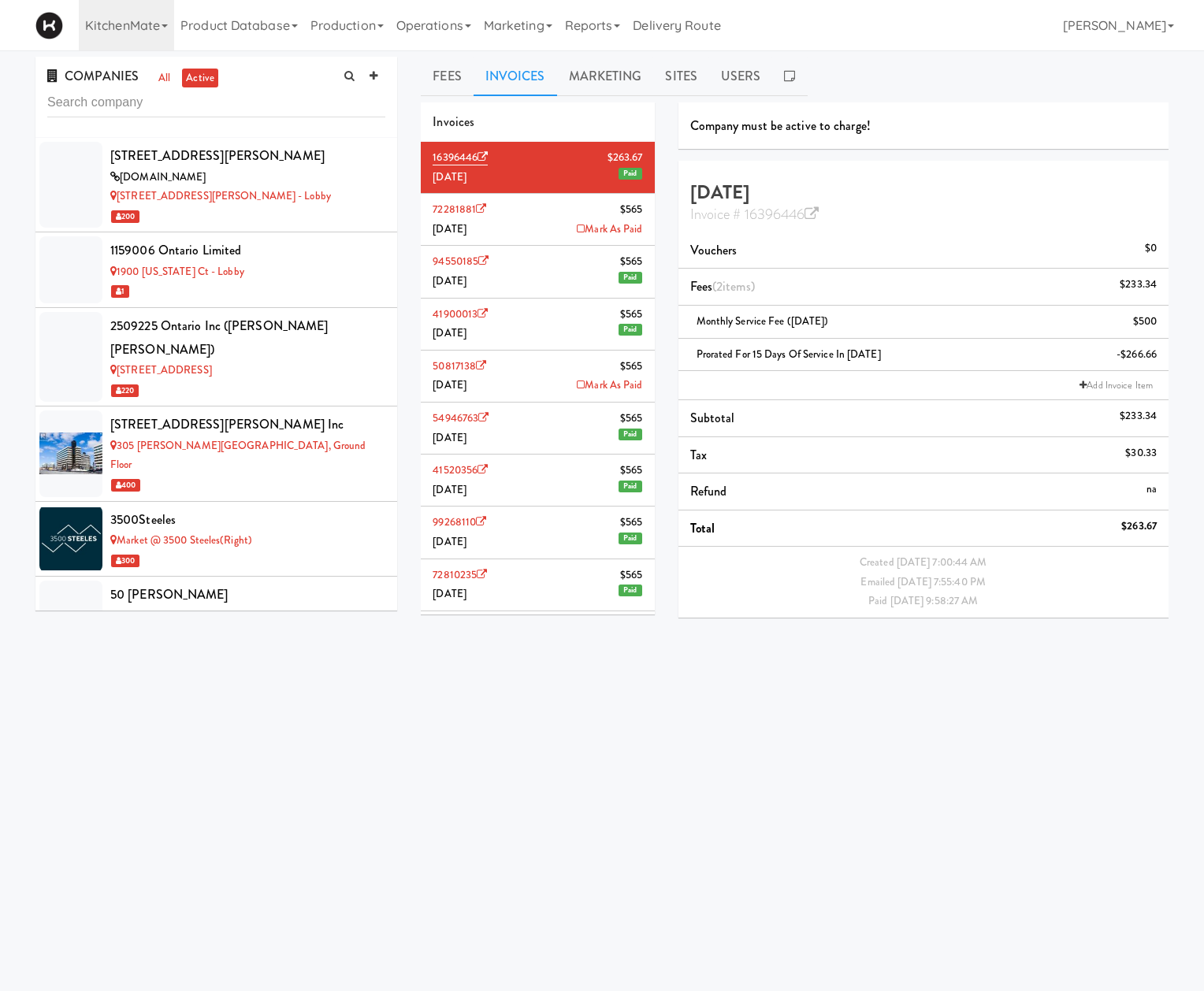
click at [520, 936] on body "Okay Okay Select date: previous 2025-Sep next Su Mo Tu We Th Fr Sa 31 1 2 3 4 5…" at bounding box center [602, 545] width 1204 height 991
drag, startPoint x: 564, startPoint y: 232, endPoint x: 682, endPoint y: 121, distance: 162.0
click at [577, 232] on icon at bounding box center [581, 229] width 8 height 10
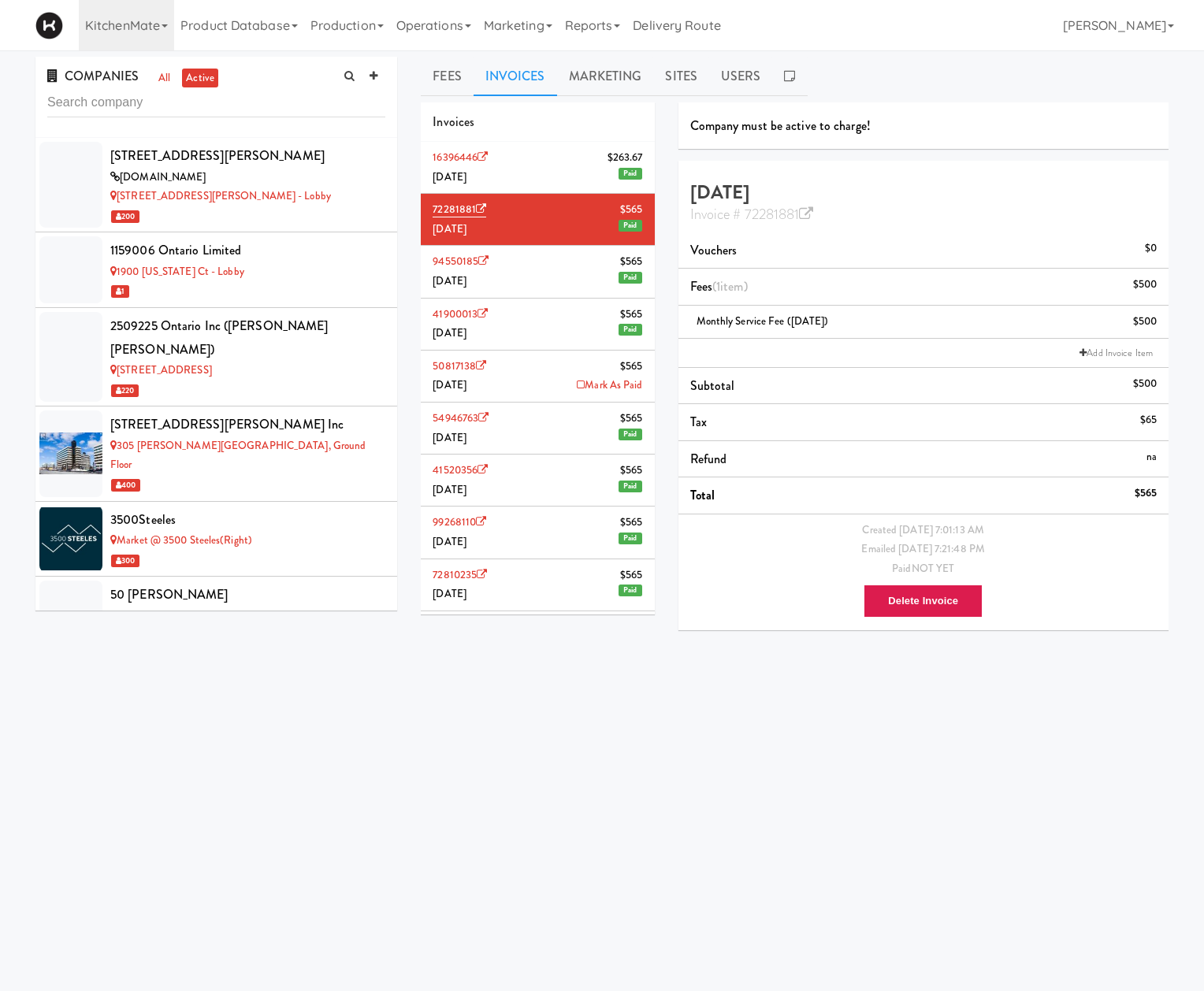
drag, startPoint x: 504, startPoint y: 821, endPoint x: 559, endPoint y: 458, distance: 367.1
click at [518, 732] on body "Okay Okay Select date: previous 2025-Sep next Su Mo Tu We Th Fr Sa 31 1 2 3 4 5…" at bounding box center [602, 545] width 1204 height 991
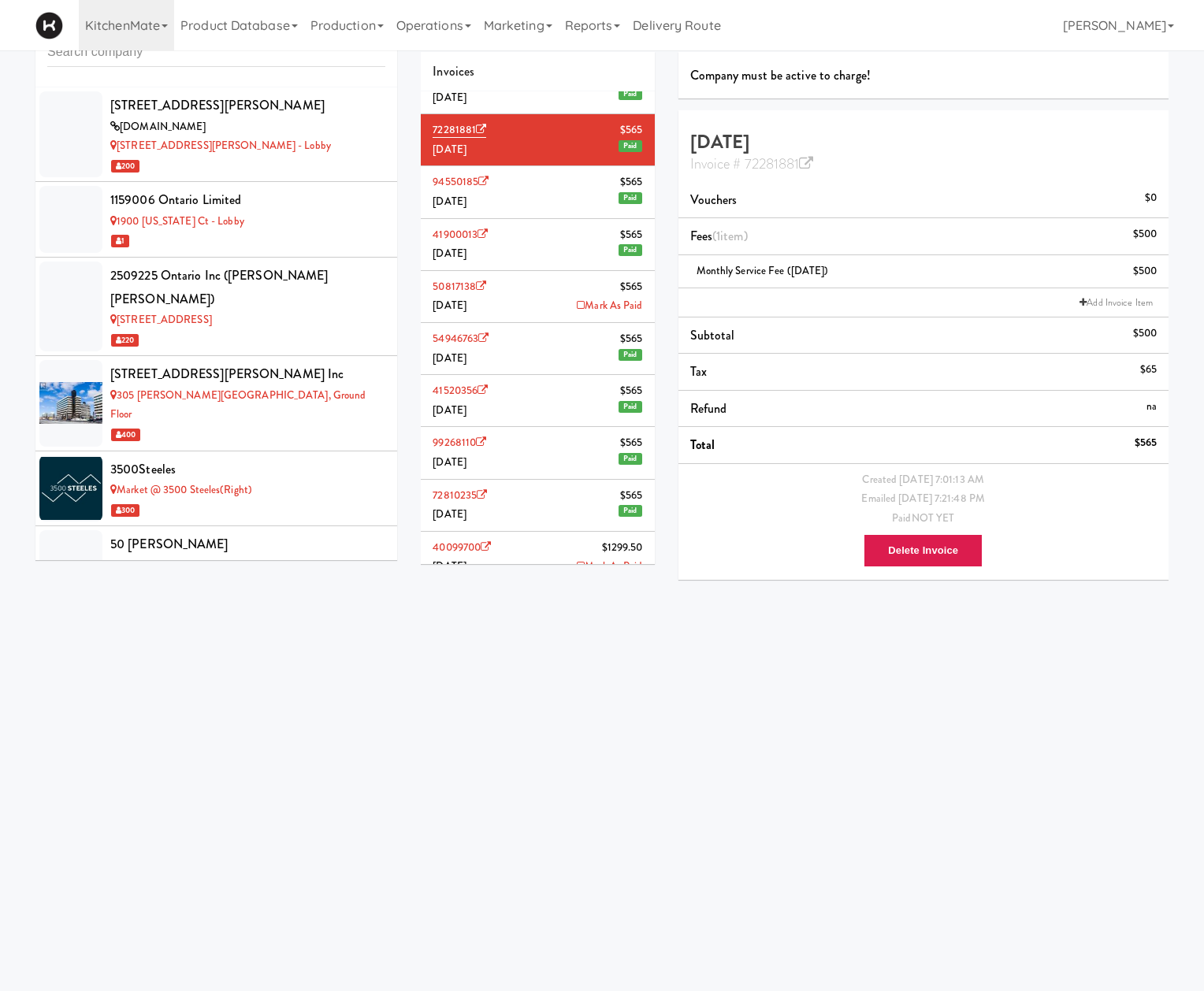
scroll to position [55, 0]
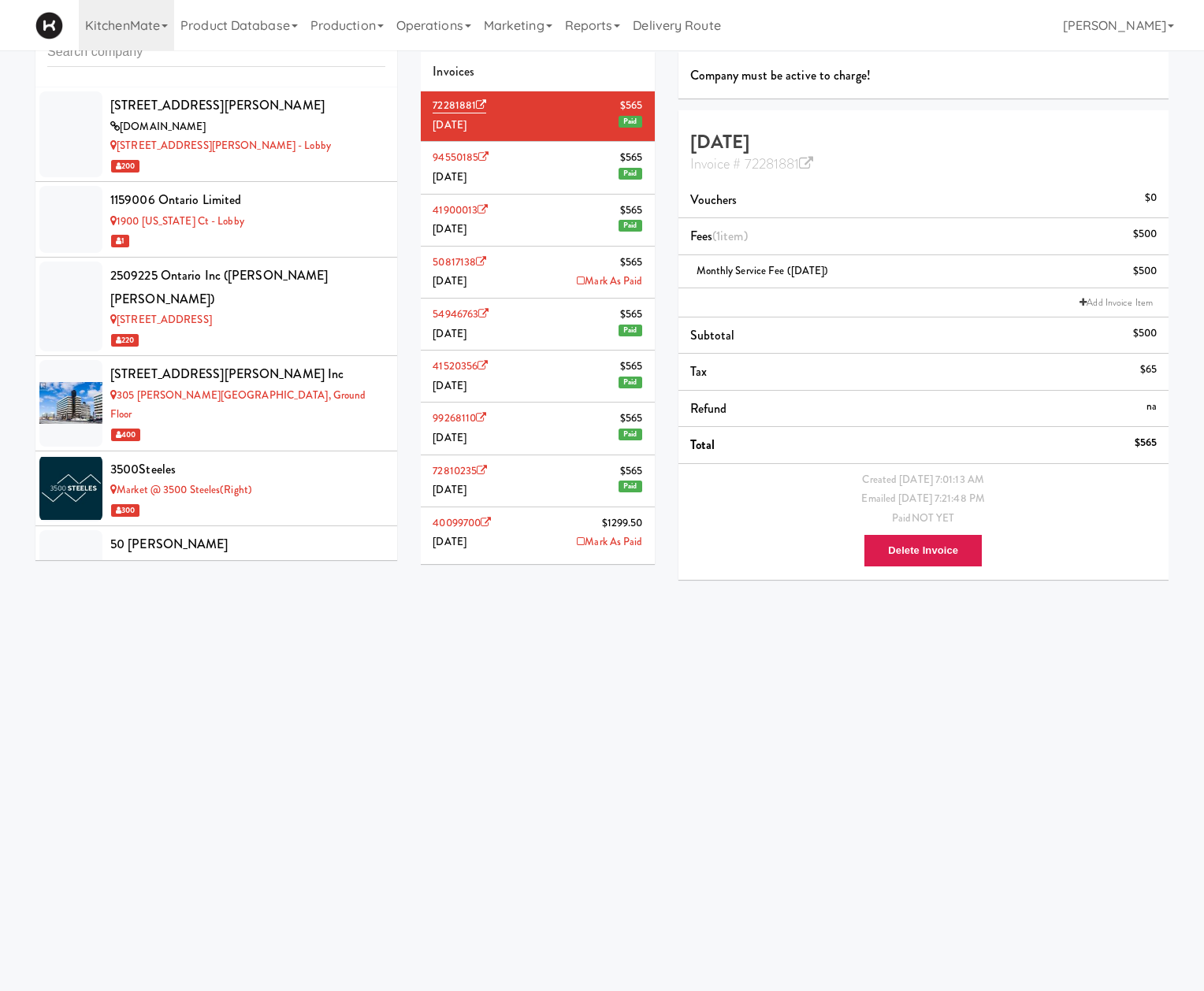
drag, startPoint x: 526, startPoint y: 653, endPoint x: 502, endPoint y: 537, distance: 118.5
click at [521, 619] on body "Okay Okay Select date: previous 2025-Sep next Su Mo Tu We Th Fr Sa 31 1 2 3 4 5…" at bounding box center [602, 495] width 1204 height 991
click at [512, 555] on li "40099700 $1299.50 May 2024 Mark As Paid" at bounding box center [538, 533] width 234 height 51
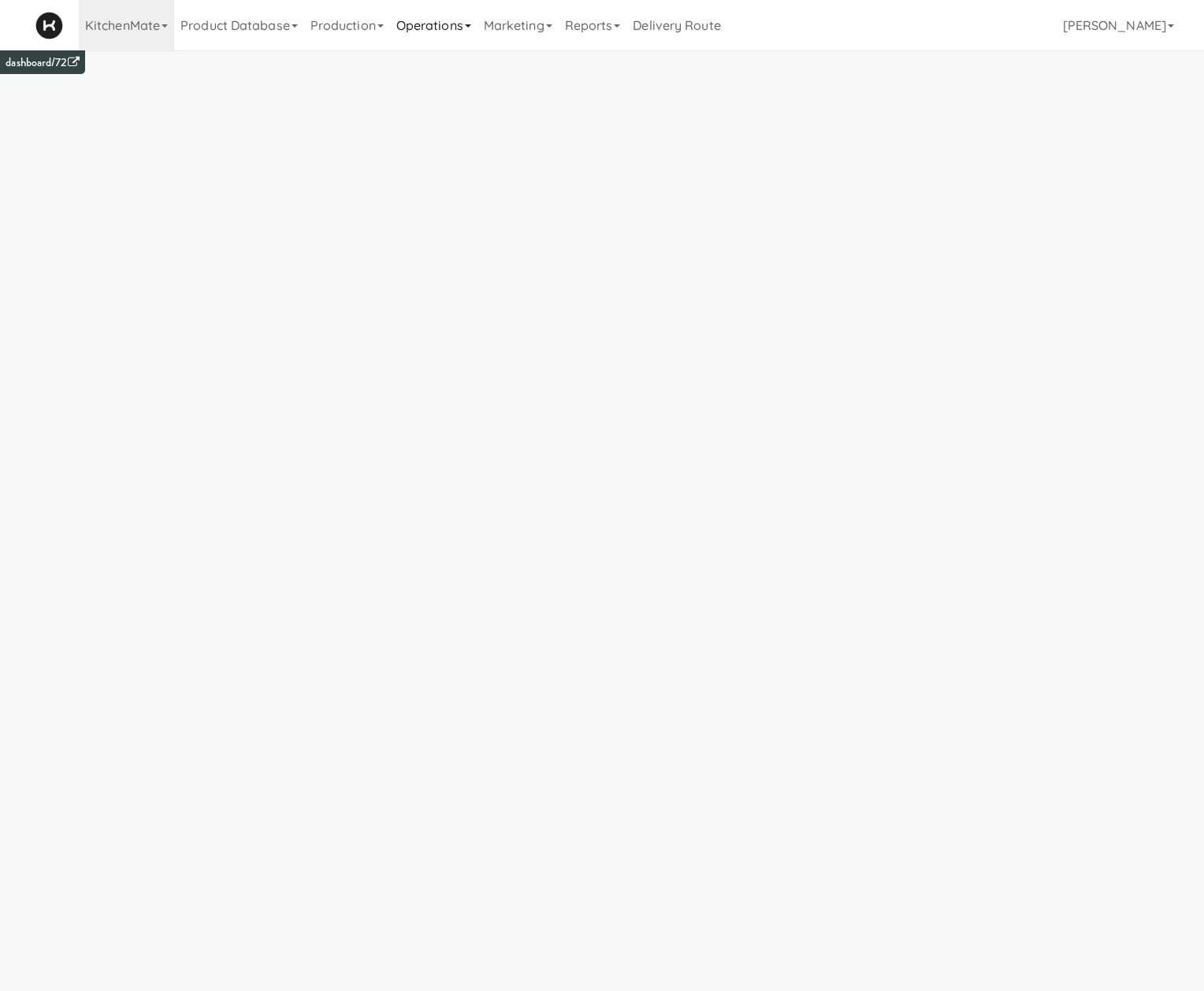
click at [443, 42] on link "Operations" at bounding box center [434, 25] width 87 height 50
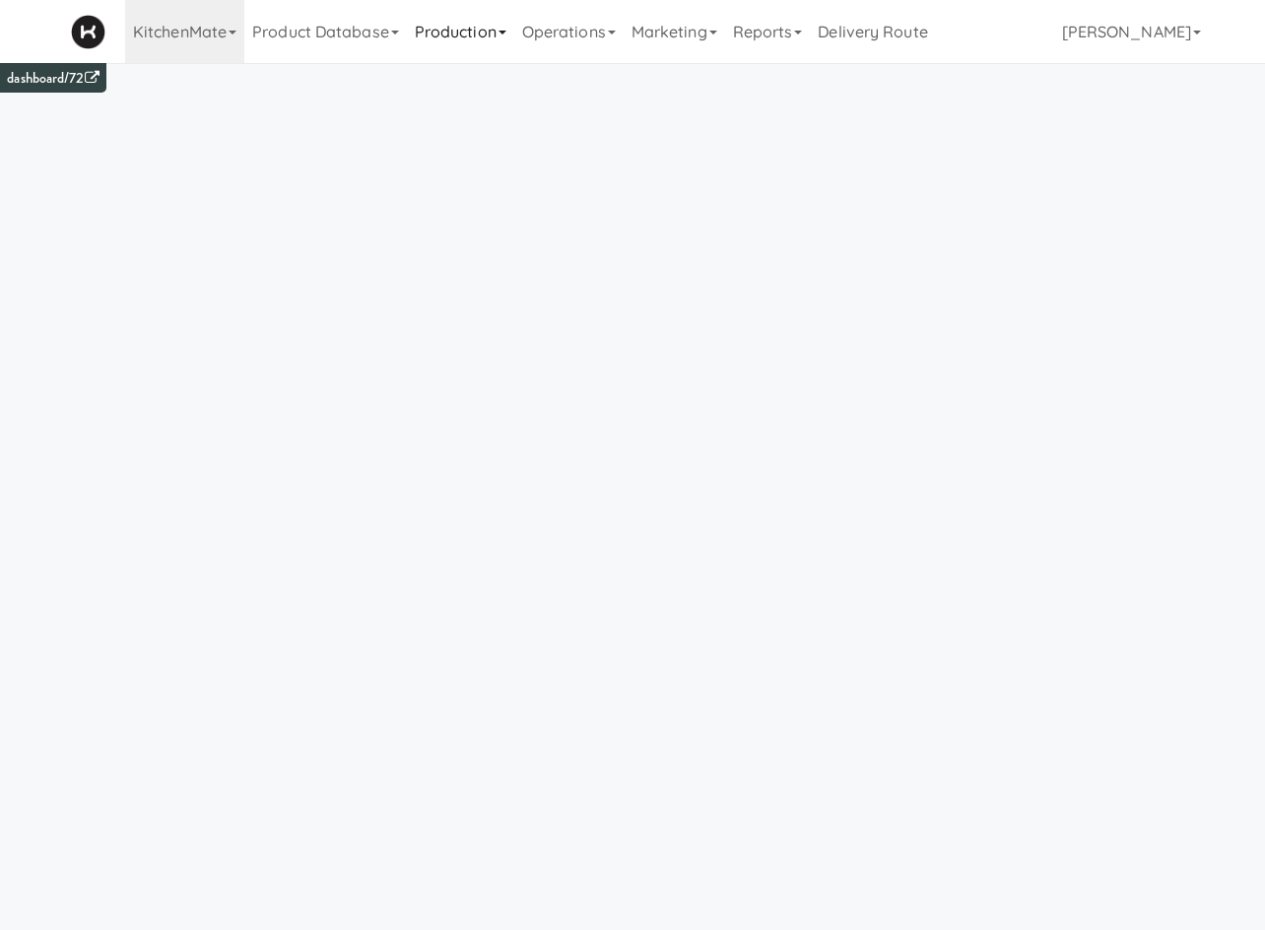
click at [508, 30] on link "Production" at bounding box center [460, 31] width 107 height 63
click at [611, 42] on link "Operations" at bounding box center [568, 31] width 109 height 63
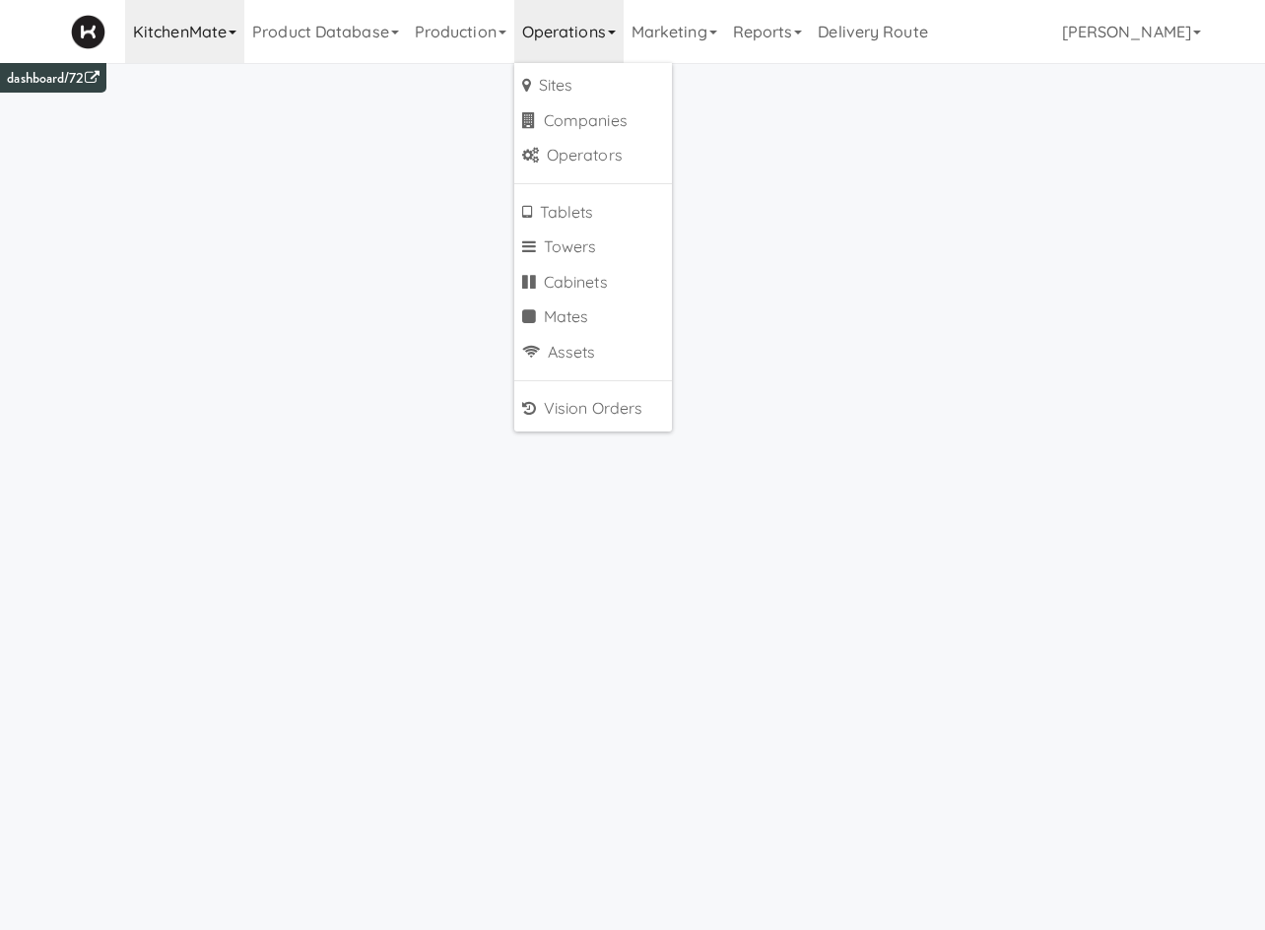
click at [185, 32] on link "KitchenMate" at bounding box center [184, 31] width 119 height 63
